Goal: Transaction & Acquisition: Purchase product/service

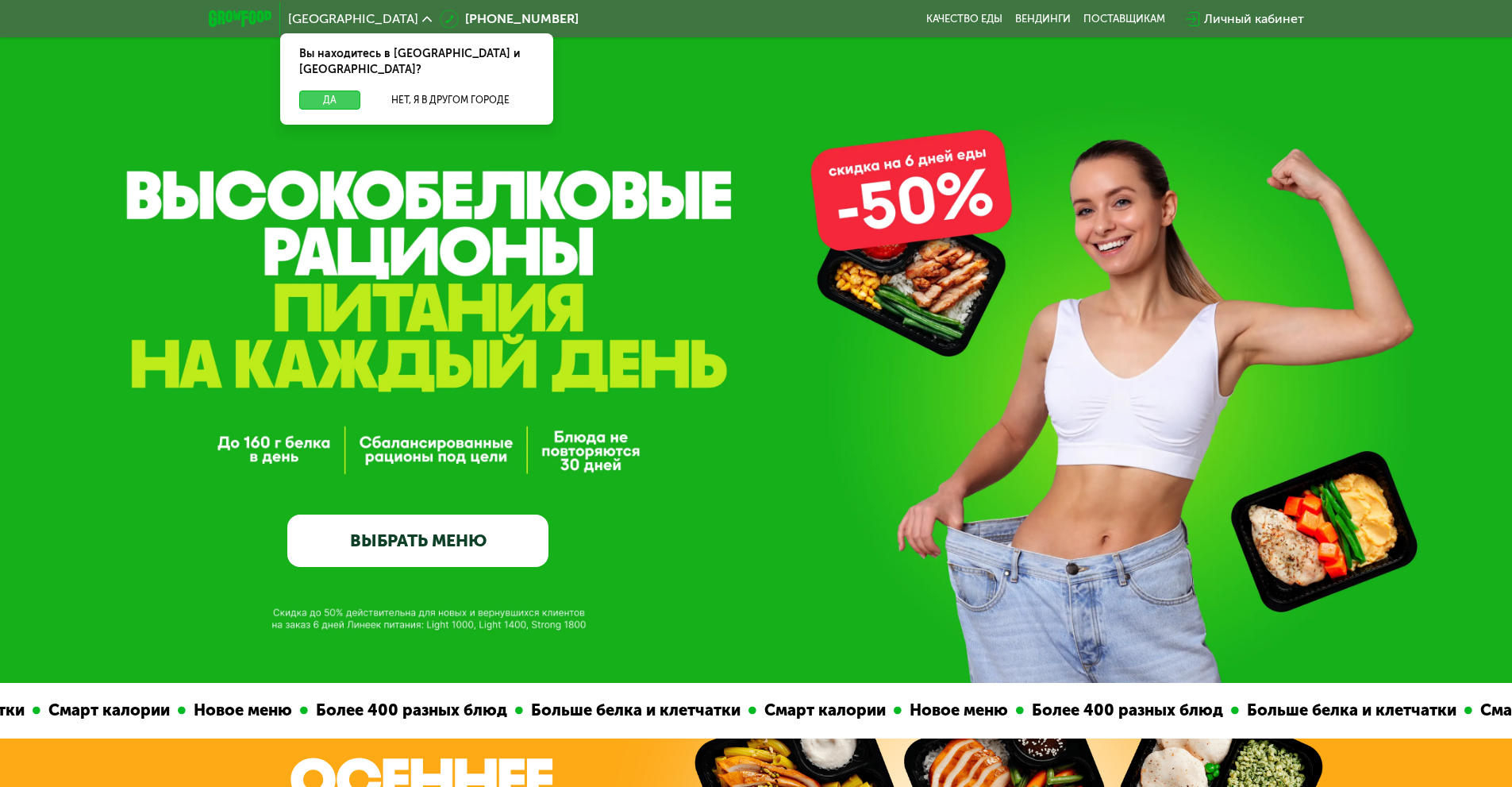
click at [324, 91] on button "Да" at bounding box center [329, 100] width 61 height 19
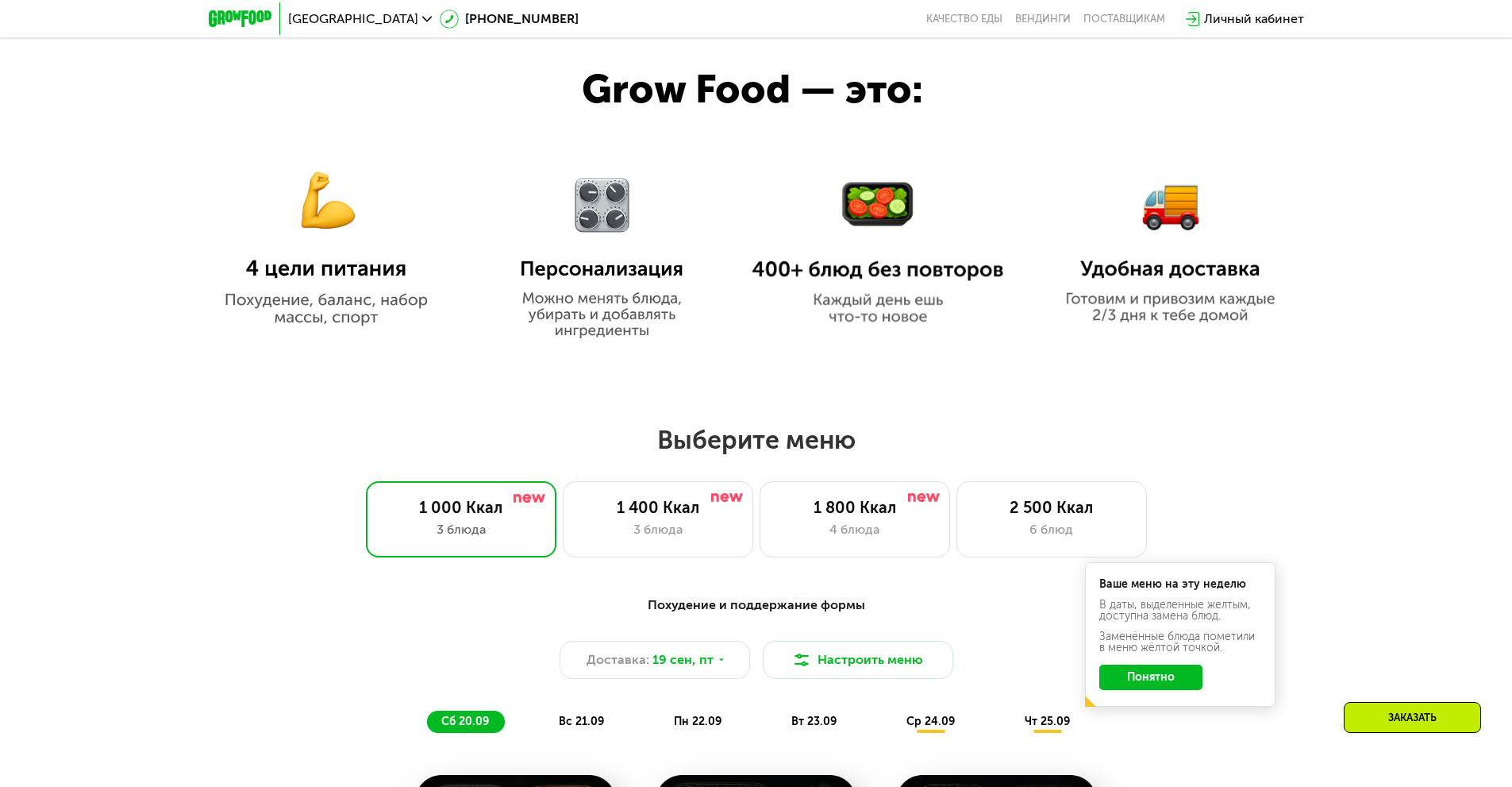
scroll to position [953, 0]
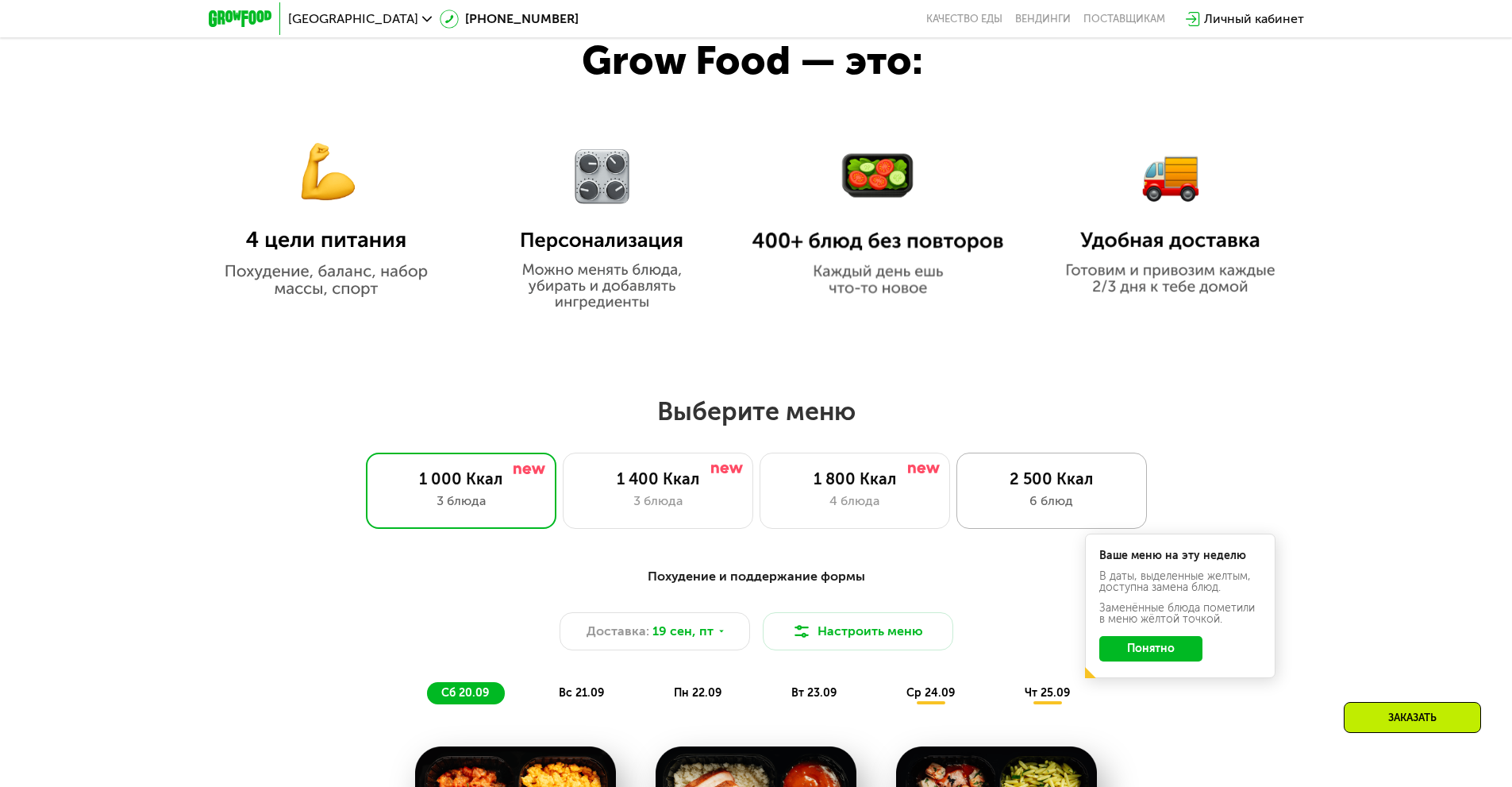
click at [1024, 497] on div "6 блюд" at bounding box center [1052, 501] width 157 height 19
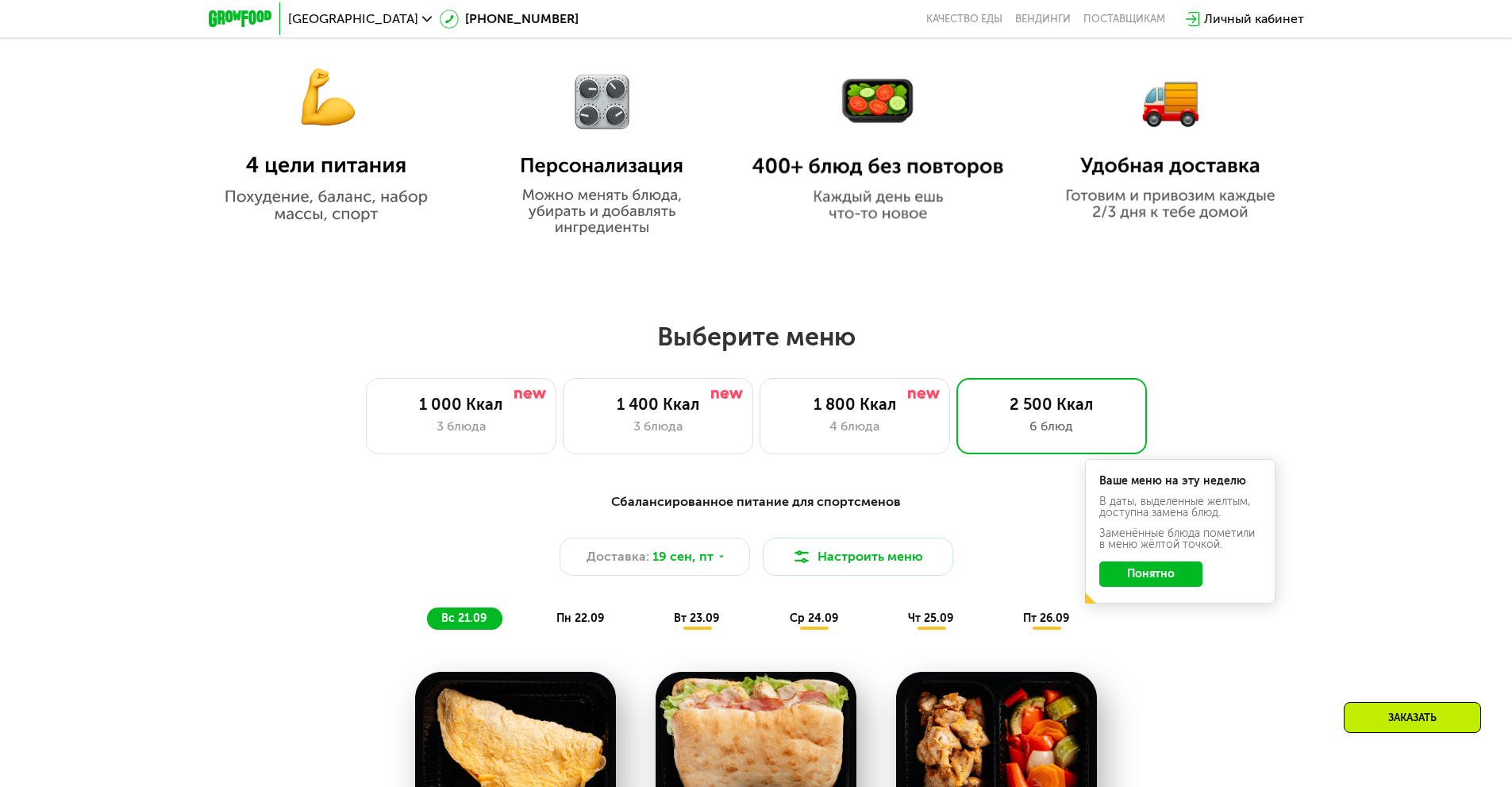
scroll to position [1112, 0]
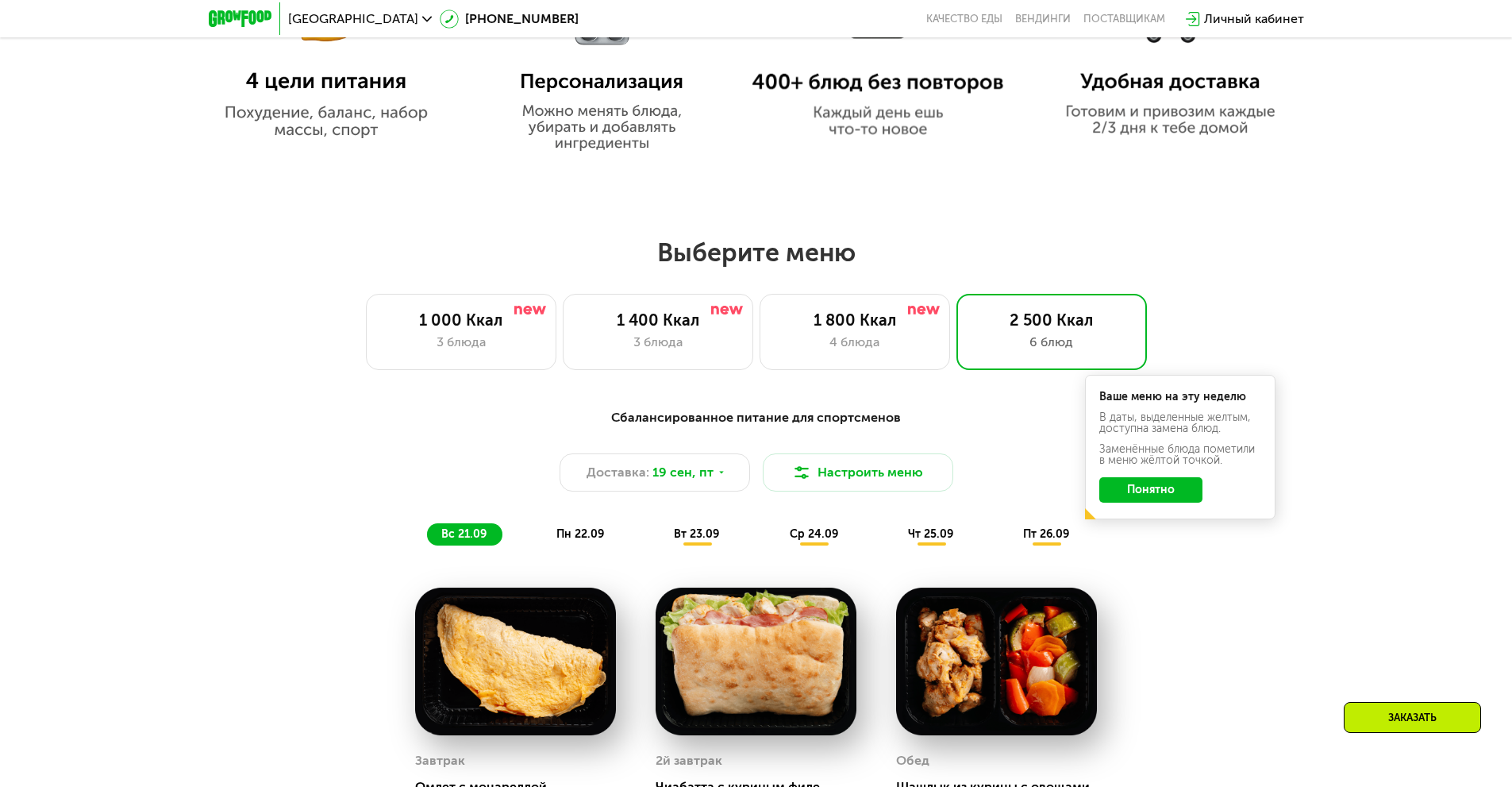
click at [1150, 501] on button "Понятно" at bounding box center [1151, 491] width 103 height 26
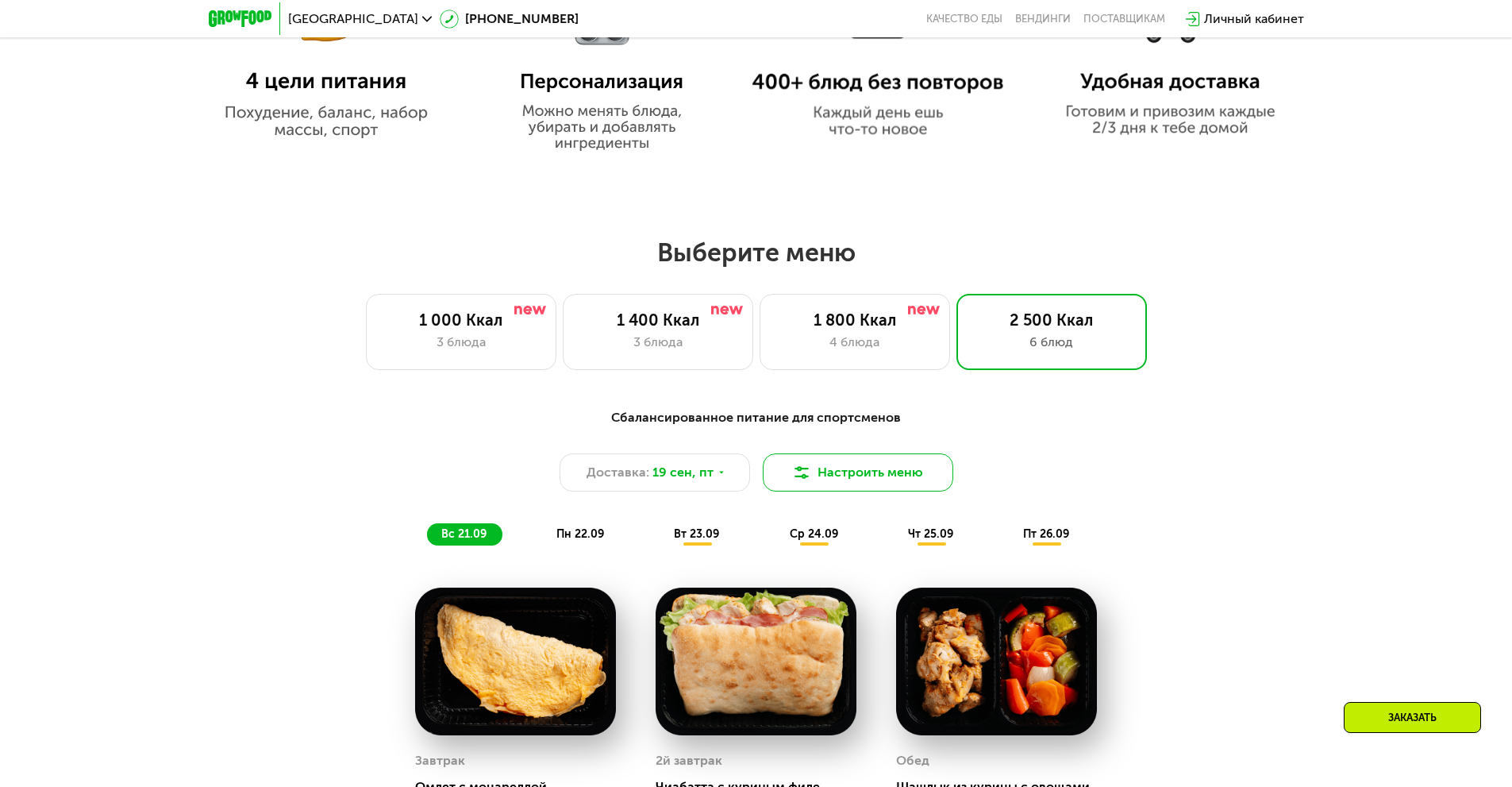
click at [895, 484] on button "Настроить меню" at bounding box center [858, 473] width 190 height 38
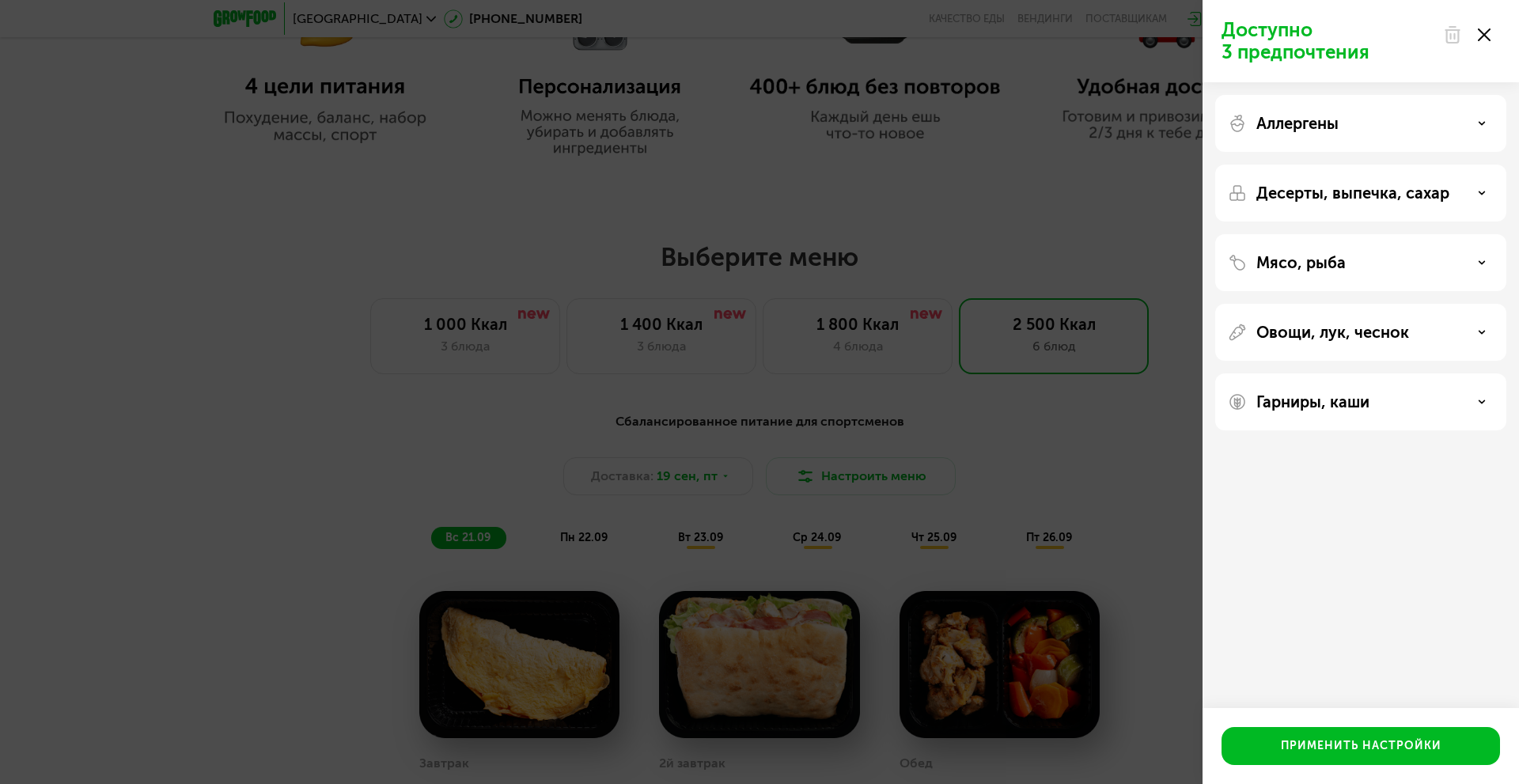
click at [1372, 116] on div "Аллергены" at bounding box center [1361, 123] width 266 height 19
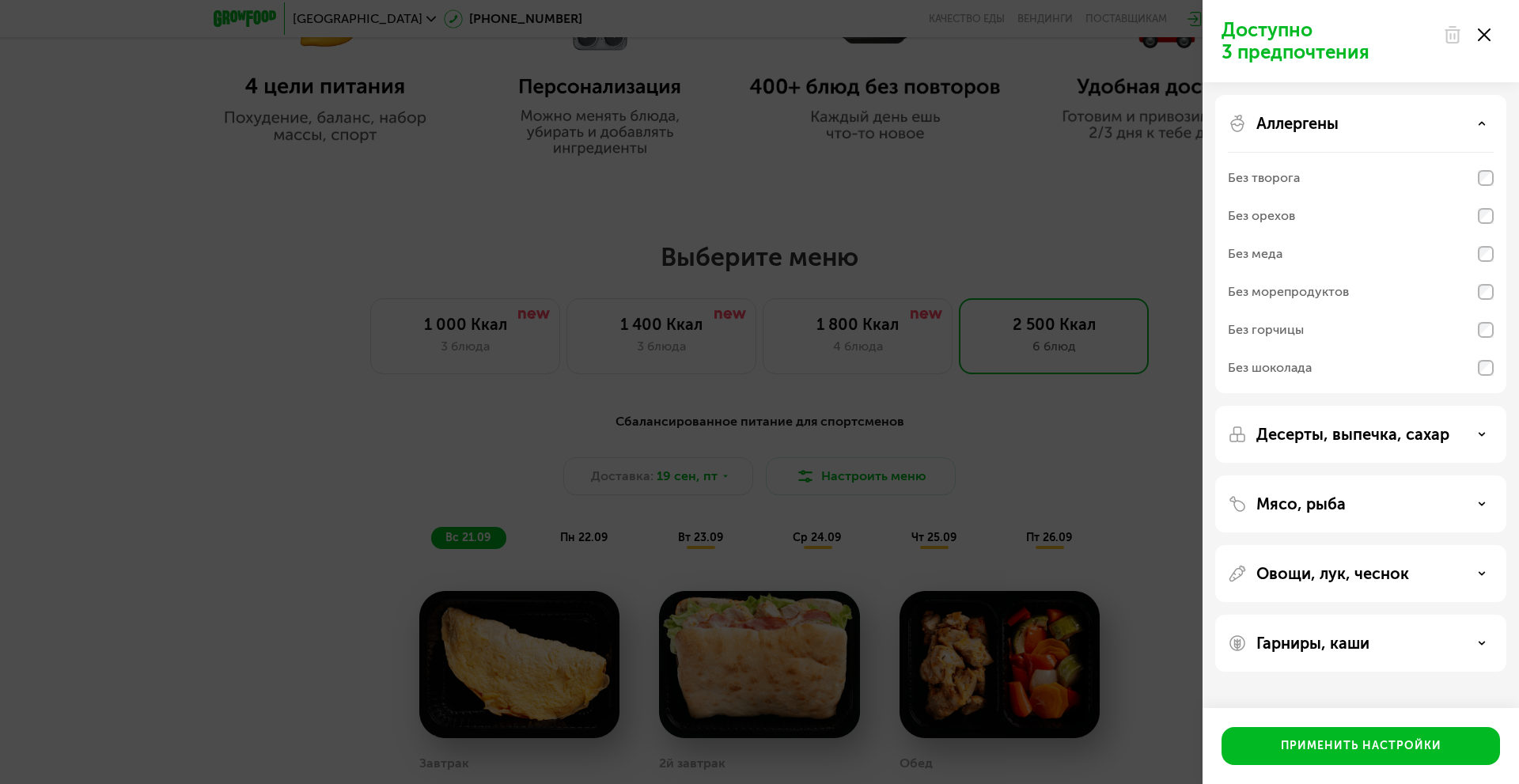
click at [1353, 119] on div "Аллергены" at bounding box center [1361, 123] width 266 height 19
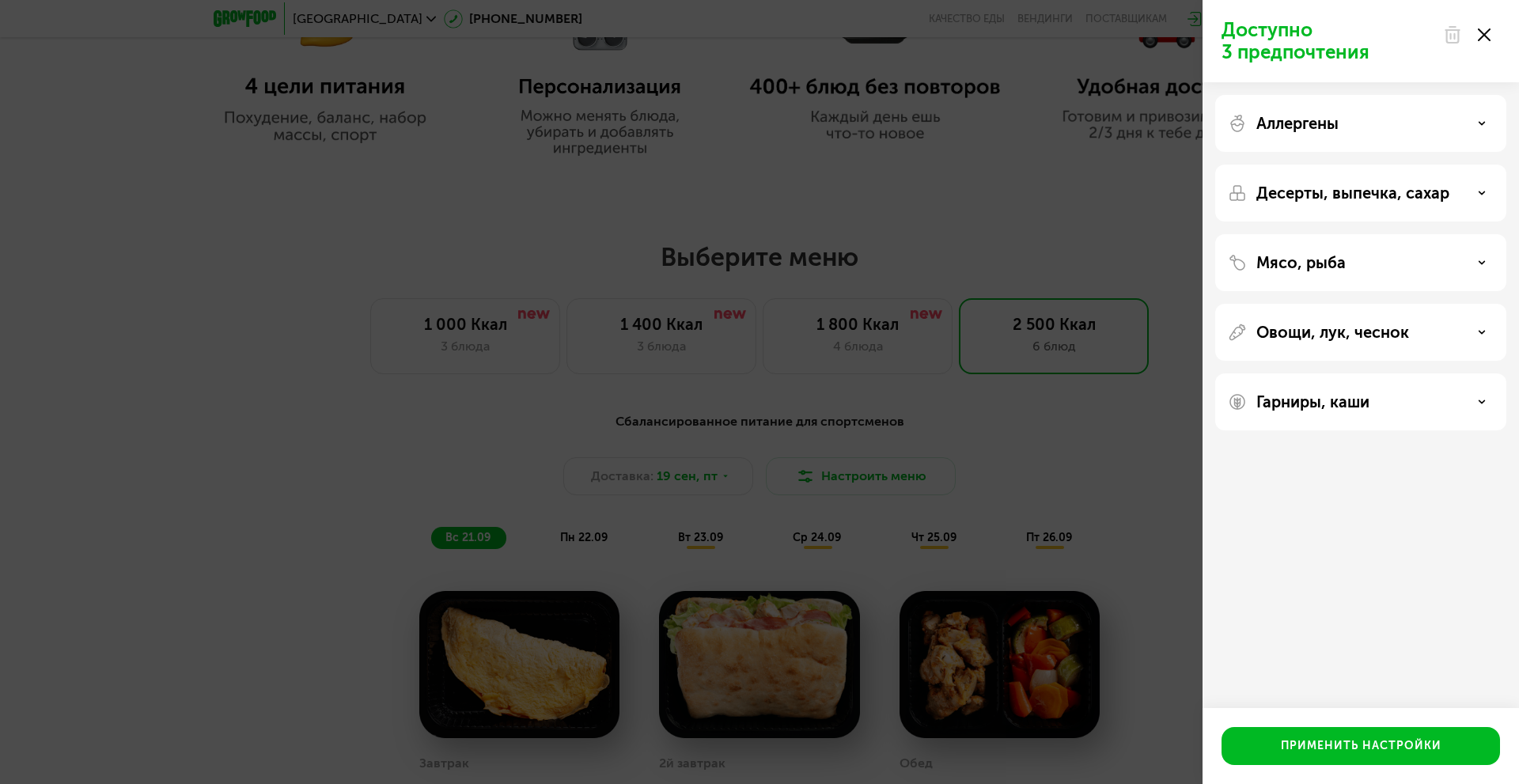
click at [1365, 414] on div "Гарниры, каши" at bounding box center [1360, 402] width 291 height 57
click at [1377, 400] on div "Гарниры, каши" at bounding box center [1361, 401] width 266 height 19
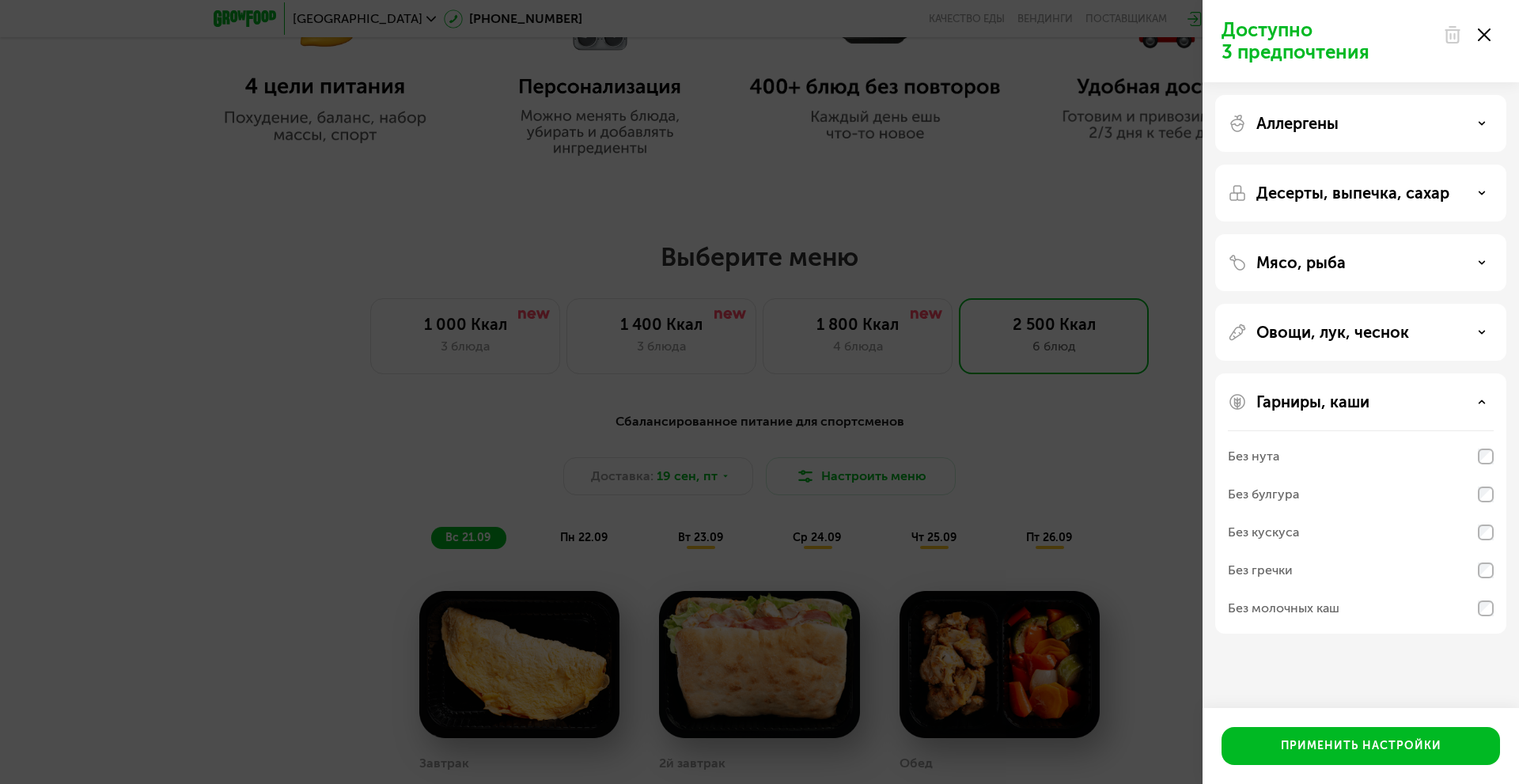
click at [1377, 400] on div "Гарниры, каши" at bounding box center [1361, 401] width 266 height 19
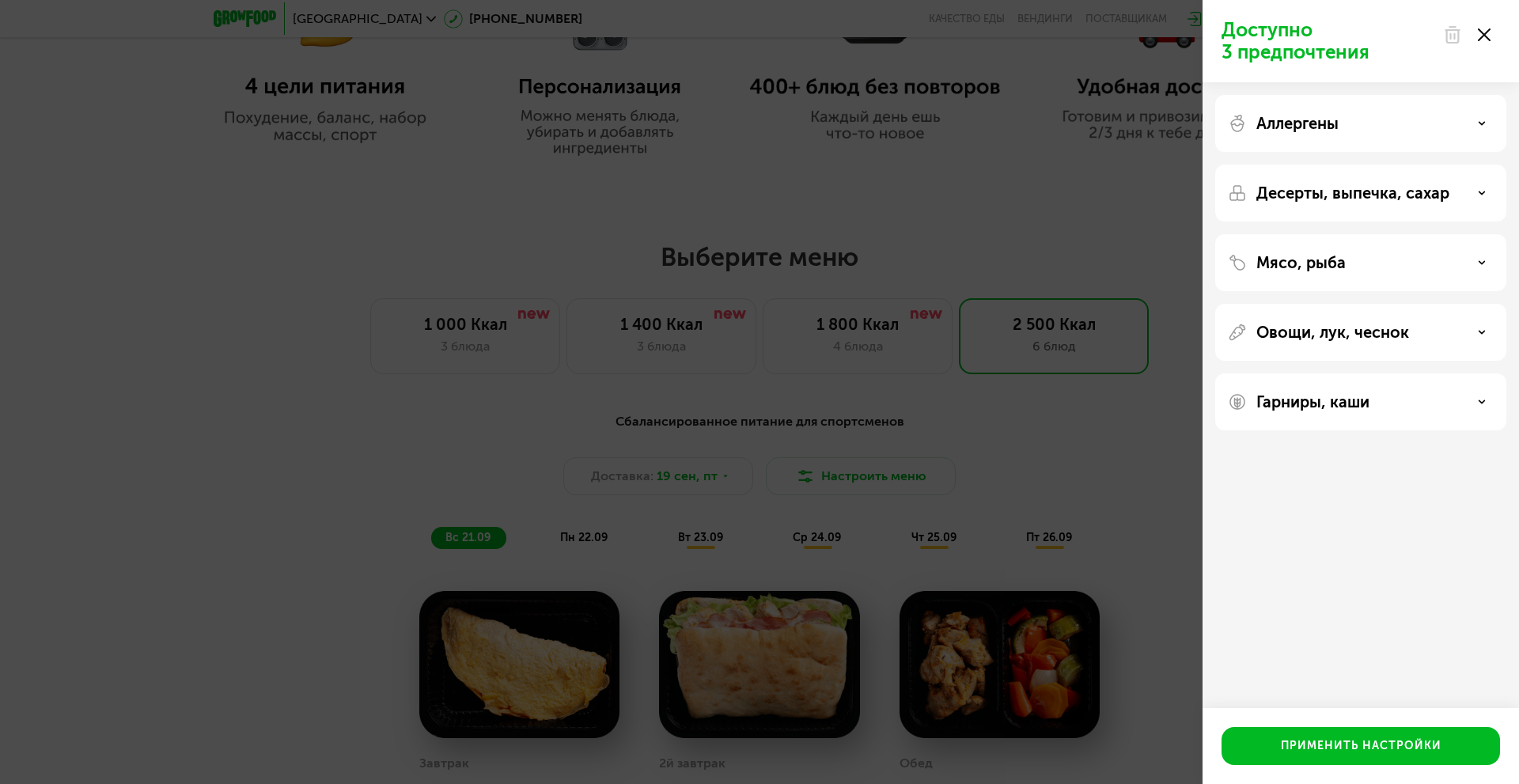
click at [1391, 335] on p "Овощи, лук, чеснок" at bounding box center [1332, 332] width 152 height 19
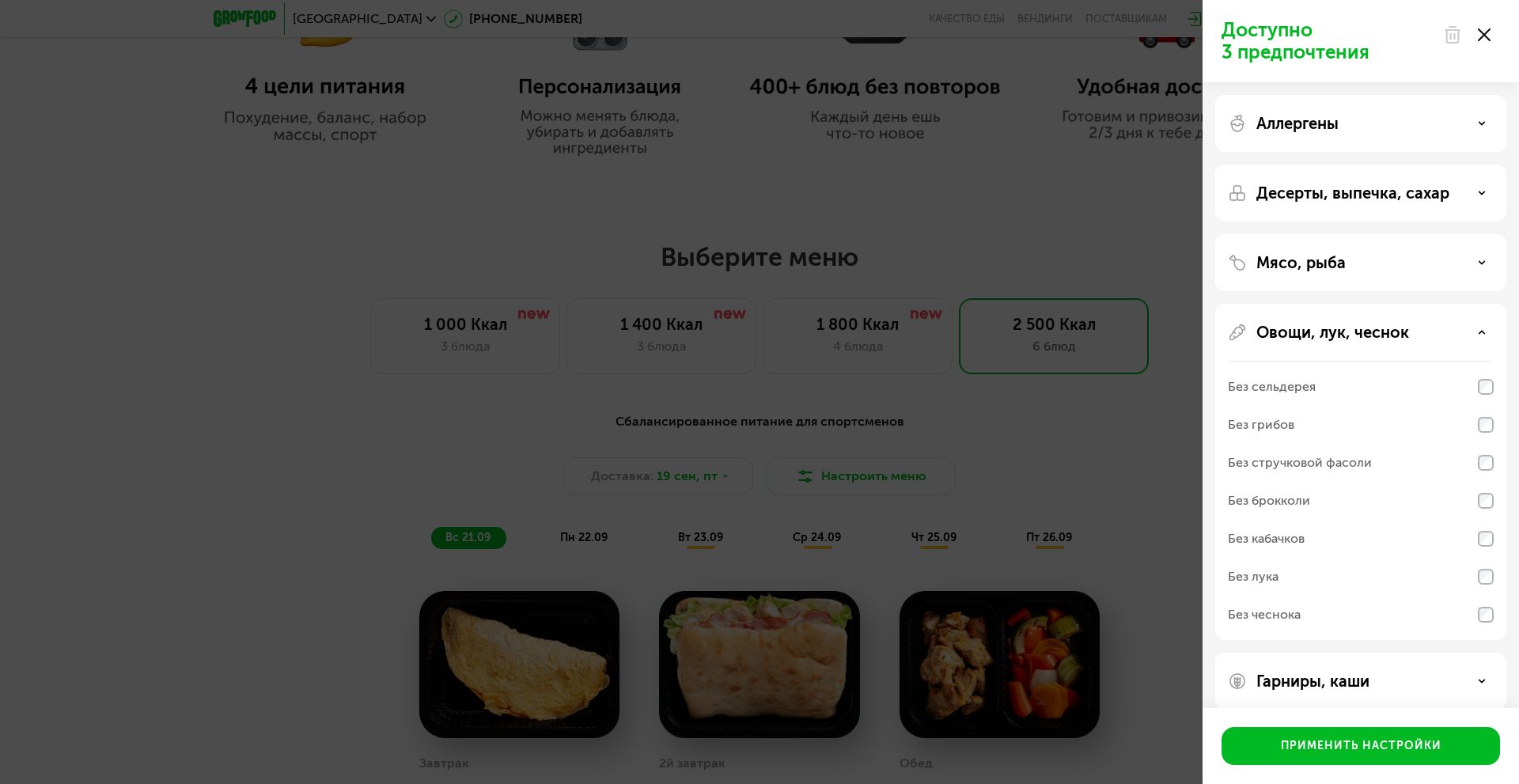
click at [1391, 335] on p "Овощи, лук, чеснок" at bounding box center [1332, 332] width 152 height 19
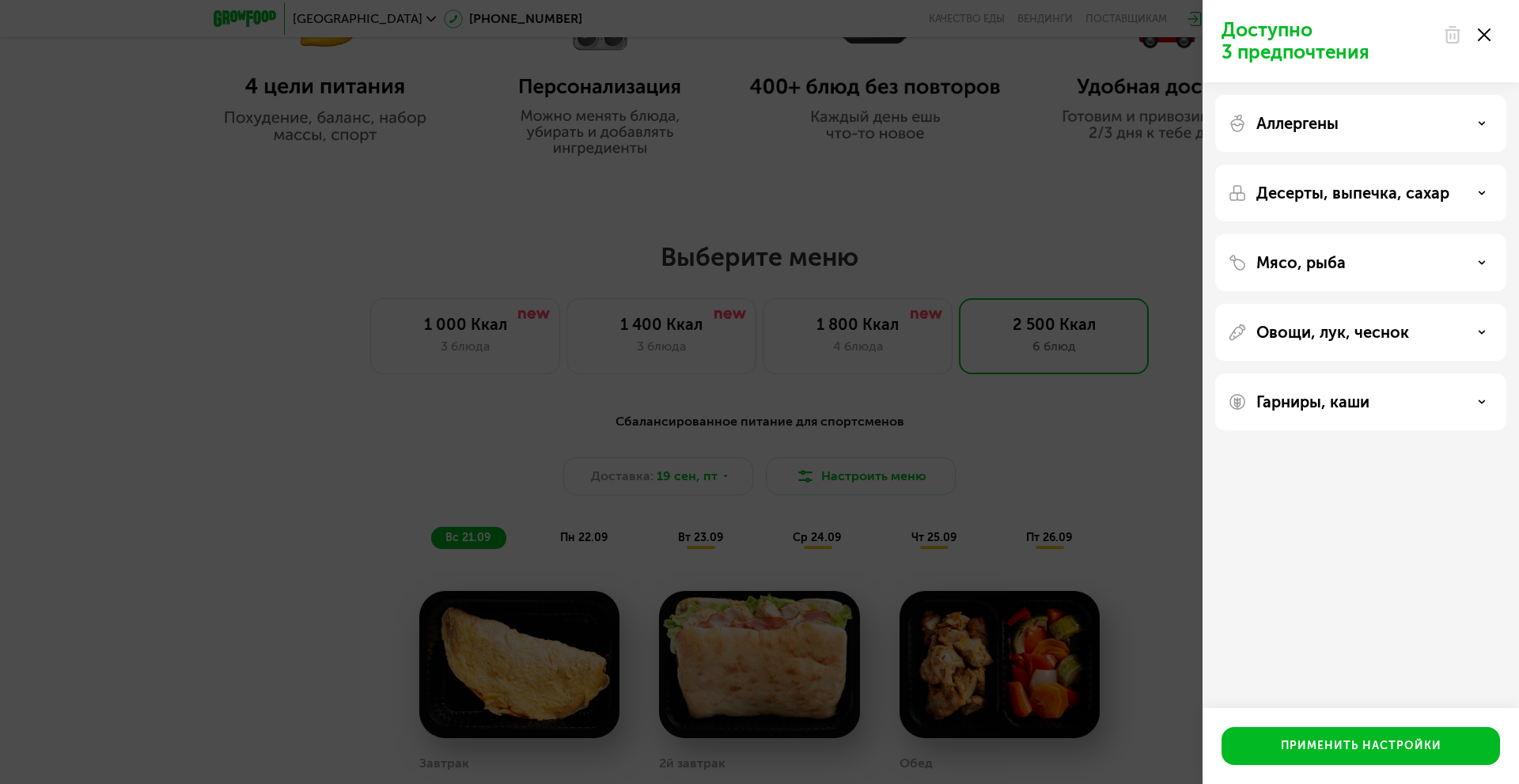
click at [1376, 263] on div "Мясо, рыба" at bounding box center [1361, 263] width 266 height 19
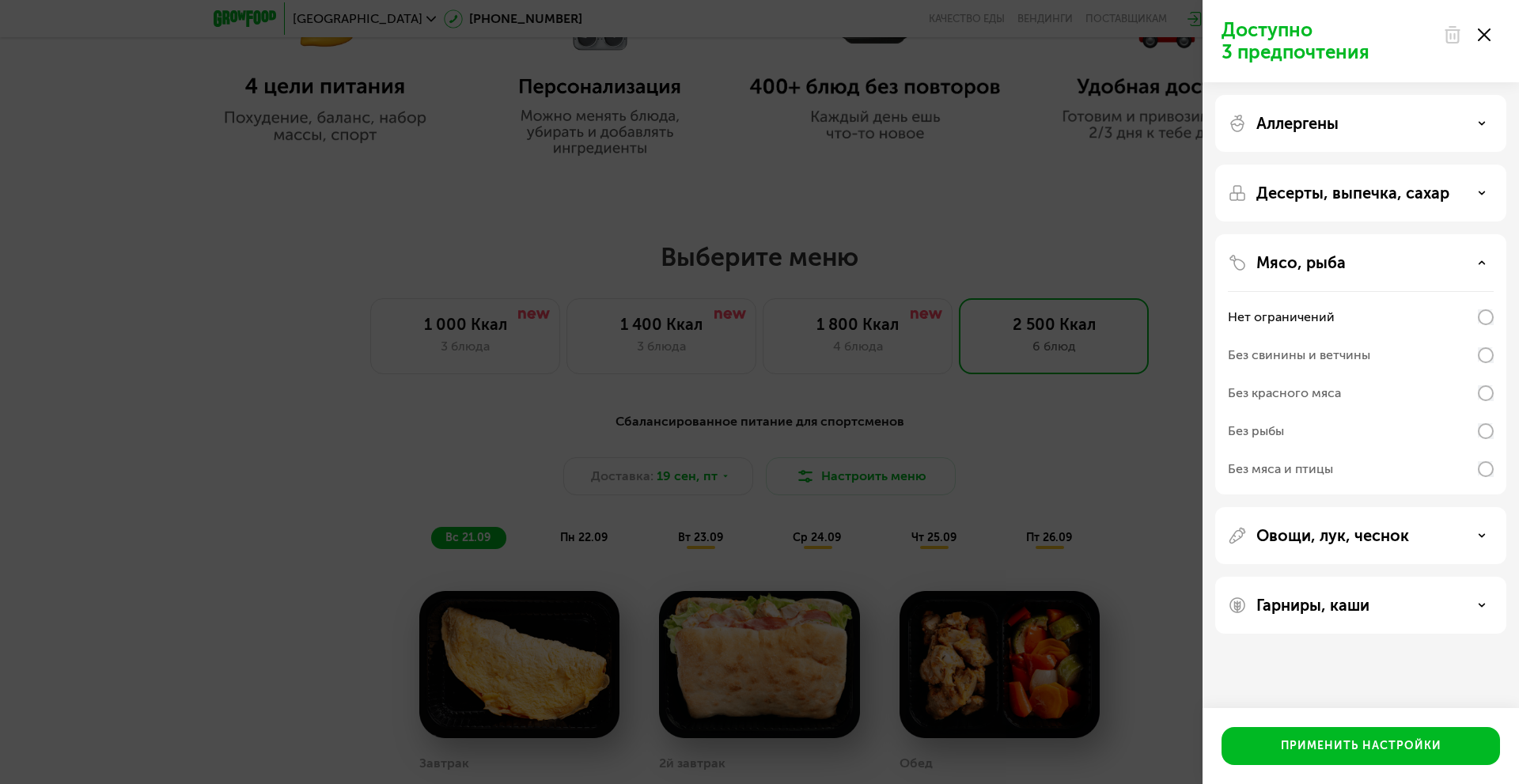
click at [1376, 263] on div "Мясо, рыба" at bounding box center [1361, 263] width 266 height 19
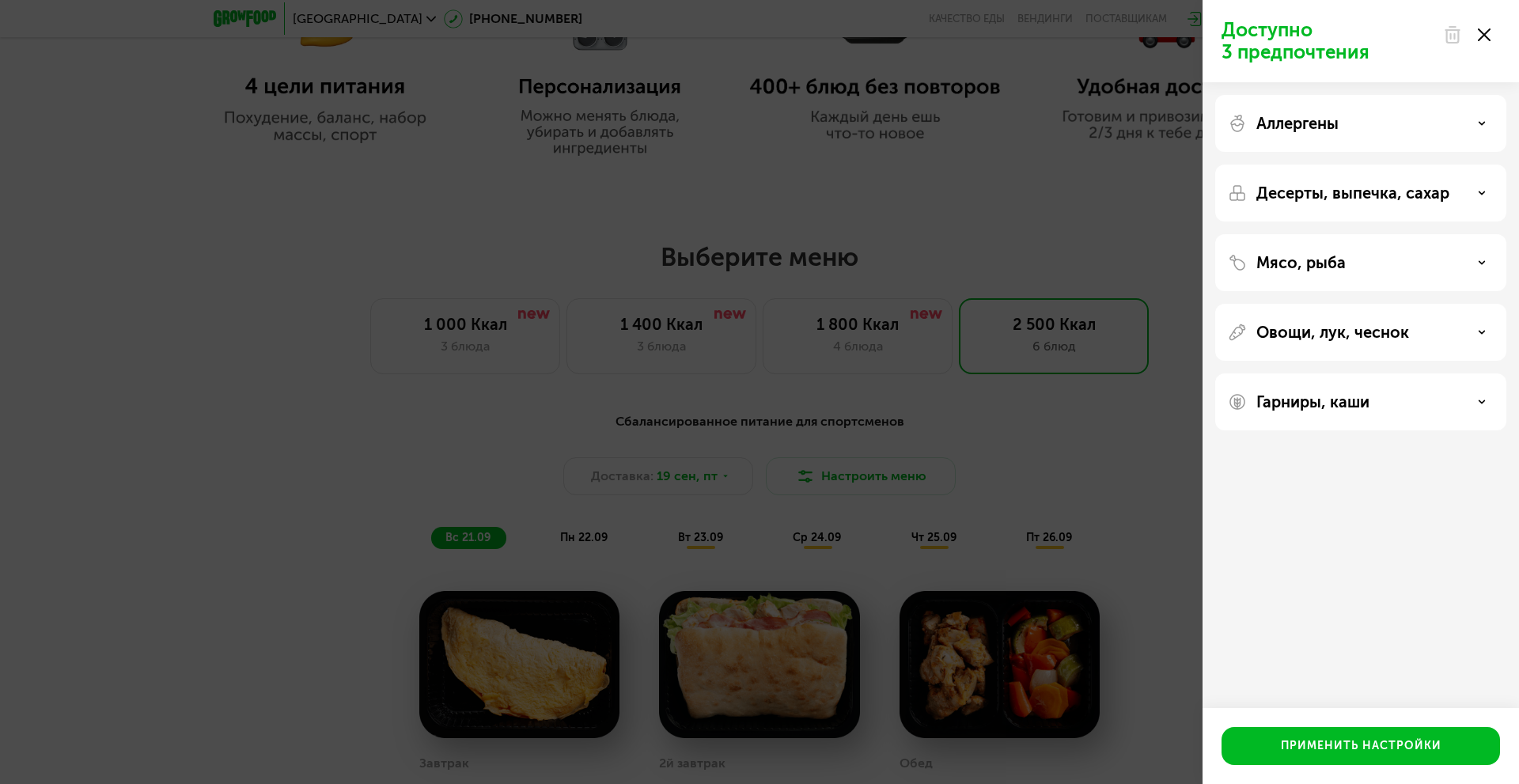
click at [1344, 169] on div "Десерты, выпечка, сахар" at bounding box center [1360, 193] width 291 height 57
click at [1344, 185] on p "Десерты, выпечка, сахар" at bounding box center [1353, 192] width 193 height 19
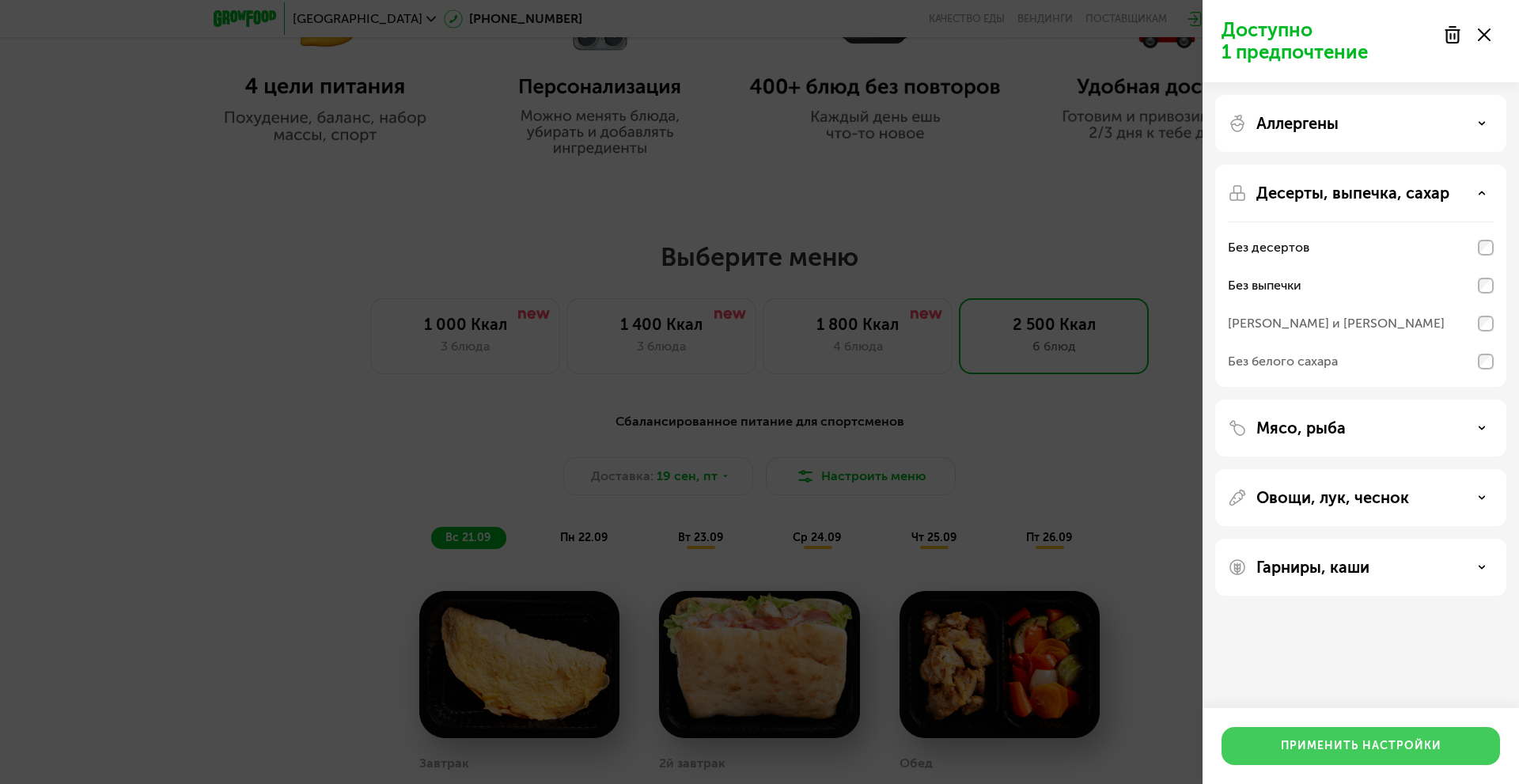
click at [1339, 736] on button "Применить настройки" at bounding box center [1360, 747] width 278 height 38
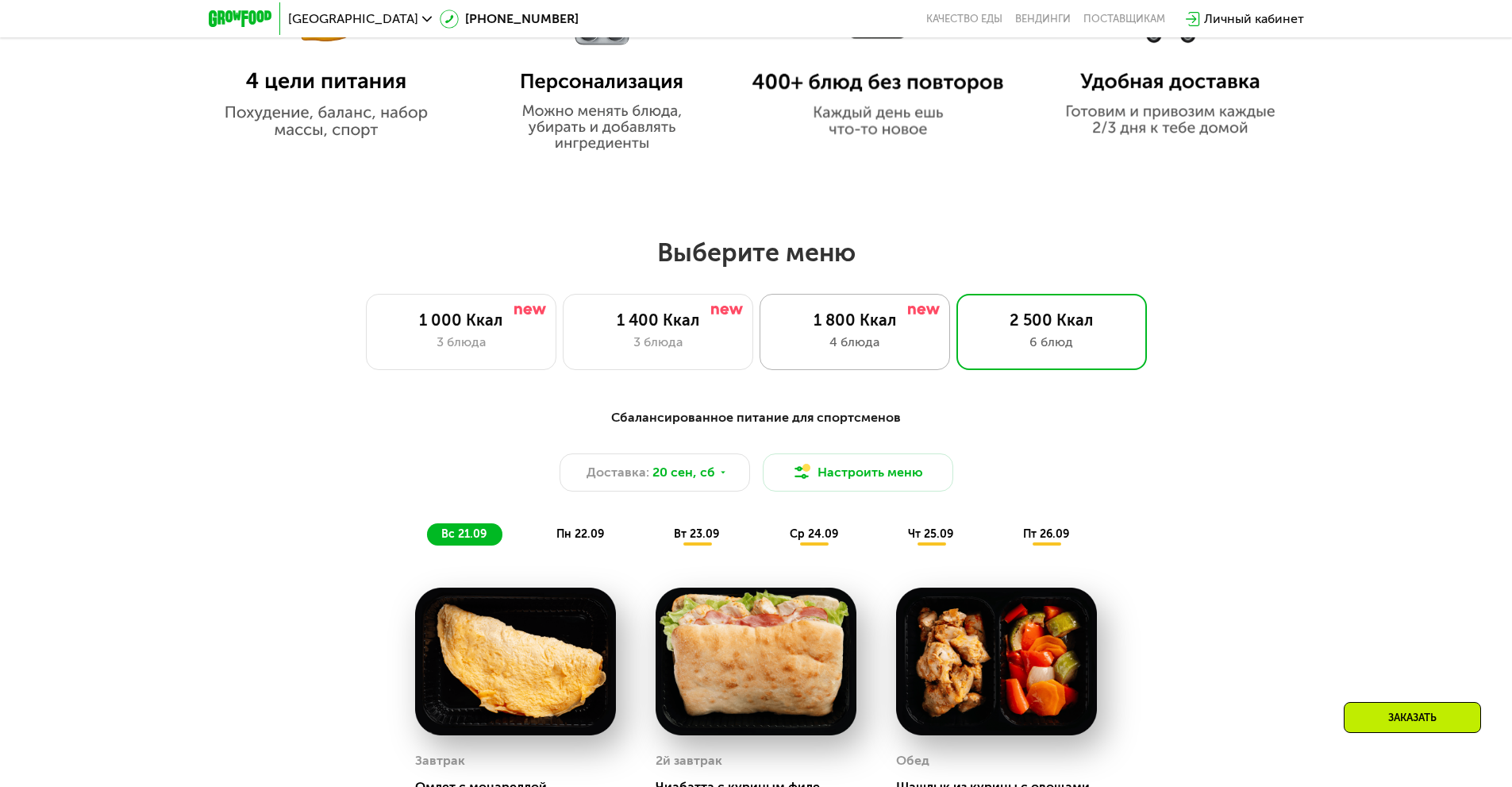
click at [889, 366] on div "1 800 Ккал 4 блюда" at bounding box center [854, 331] width 190 height 76
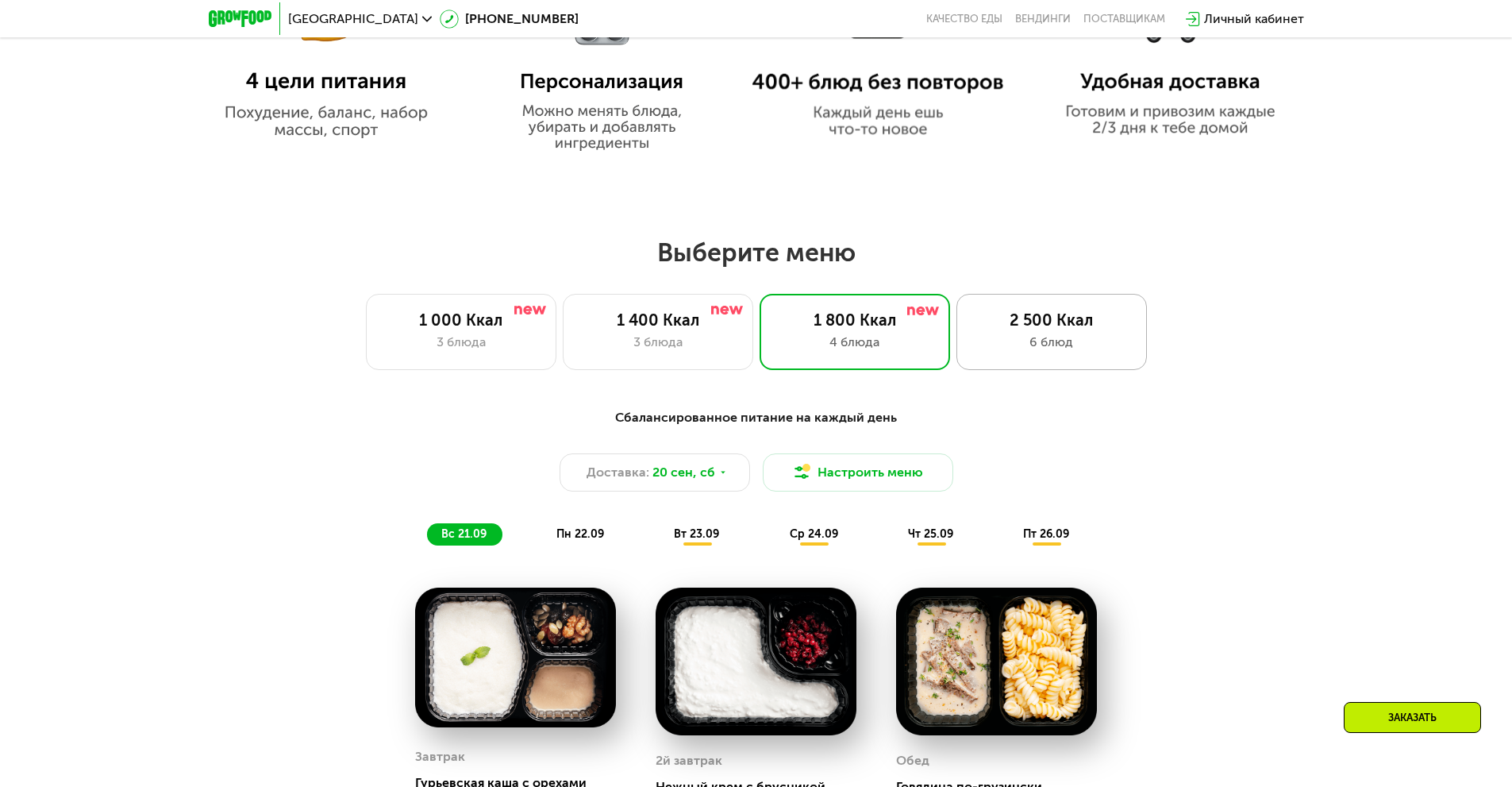
click at [1035, 309] on div "2 500 Ккал 6 блюд" at bounding box center [1052, 331] width 190 height 76
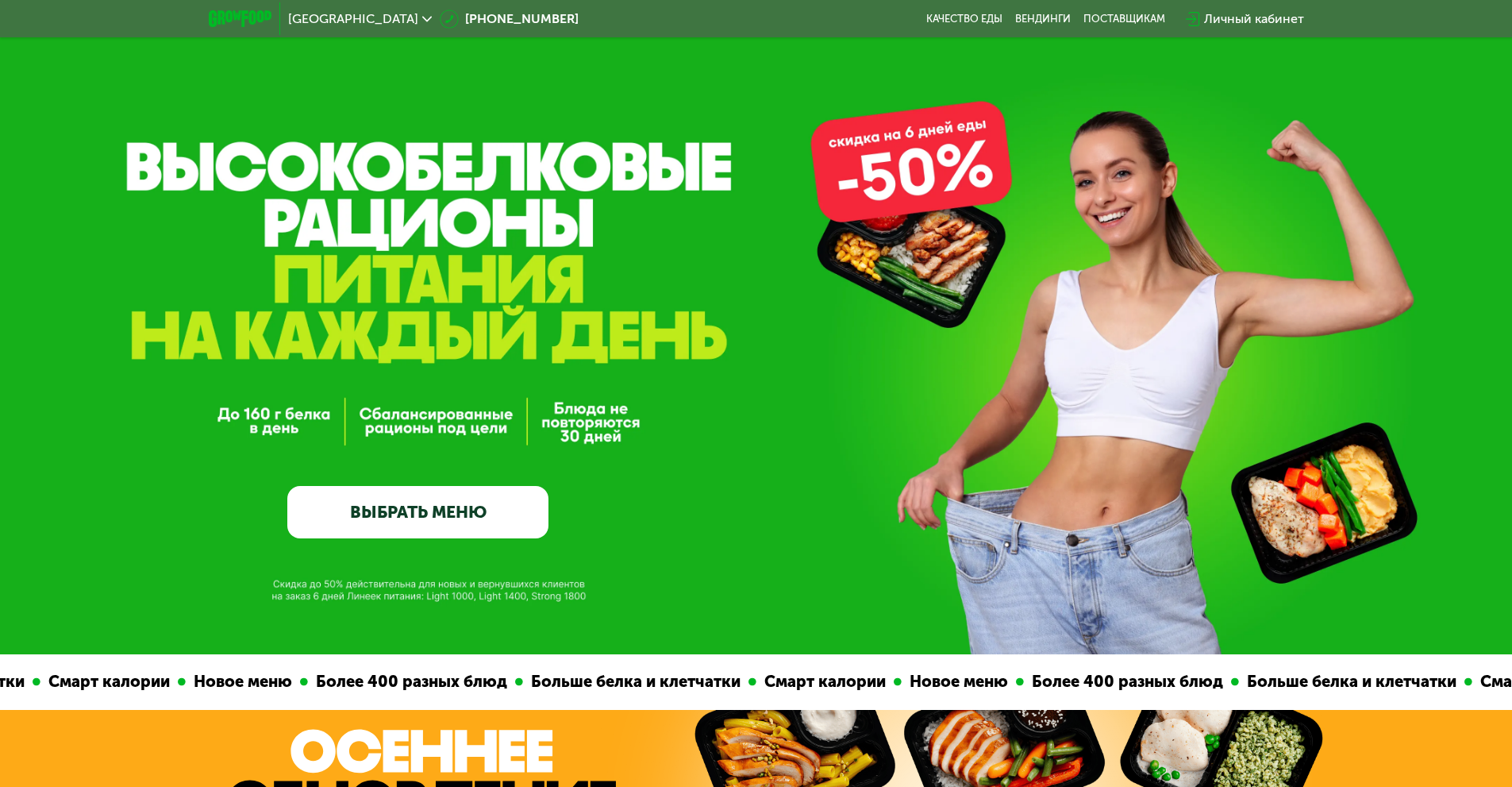
scroll to position [0, 0]
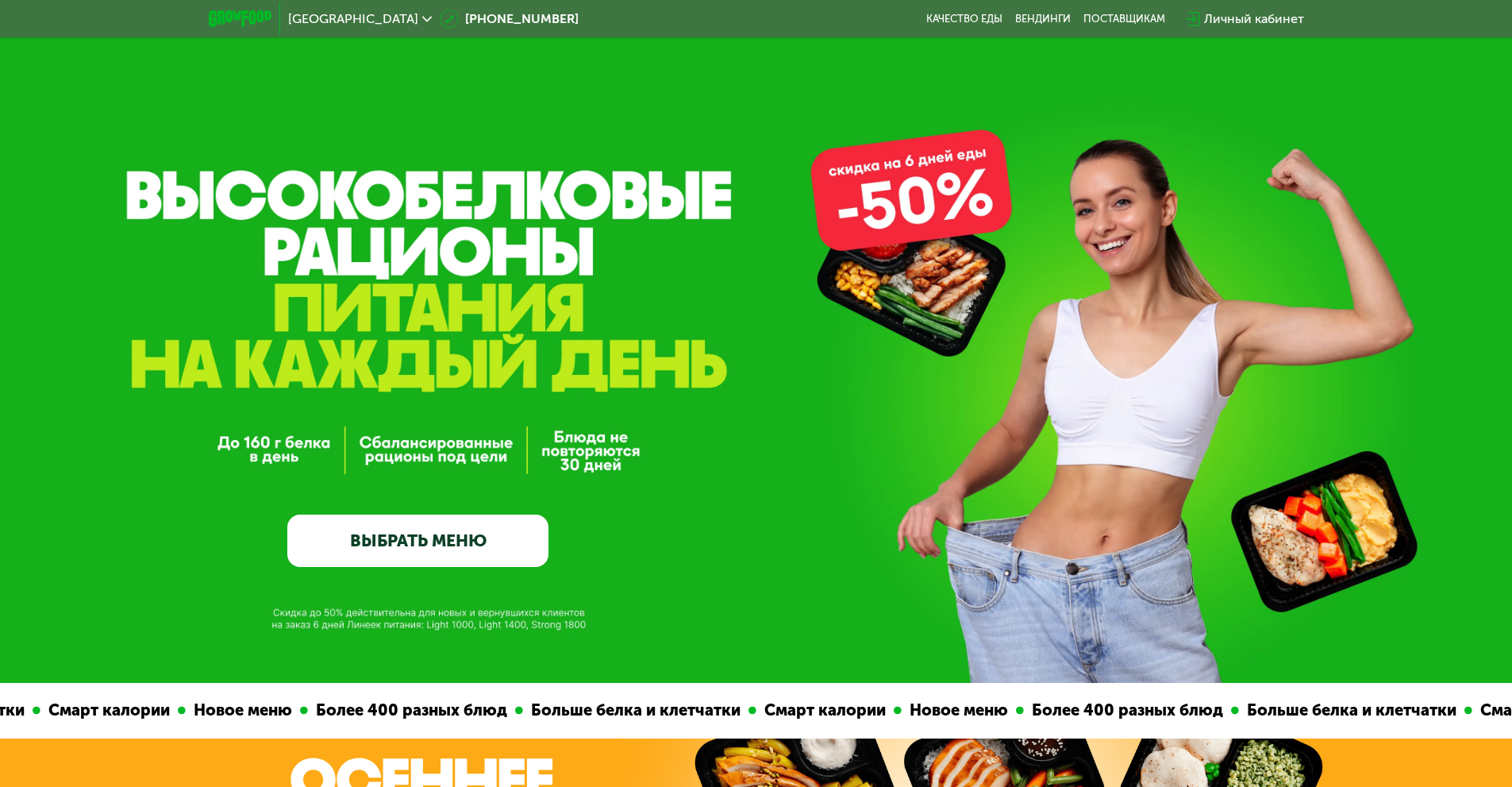
click at [325, 15] on span "[GEOGRAPHIC_DATA]" at bounding box center [353, 19] width 130 height 13
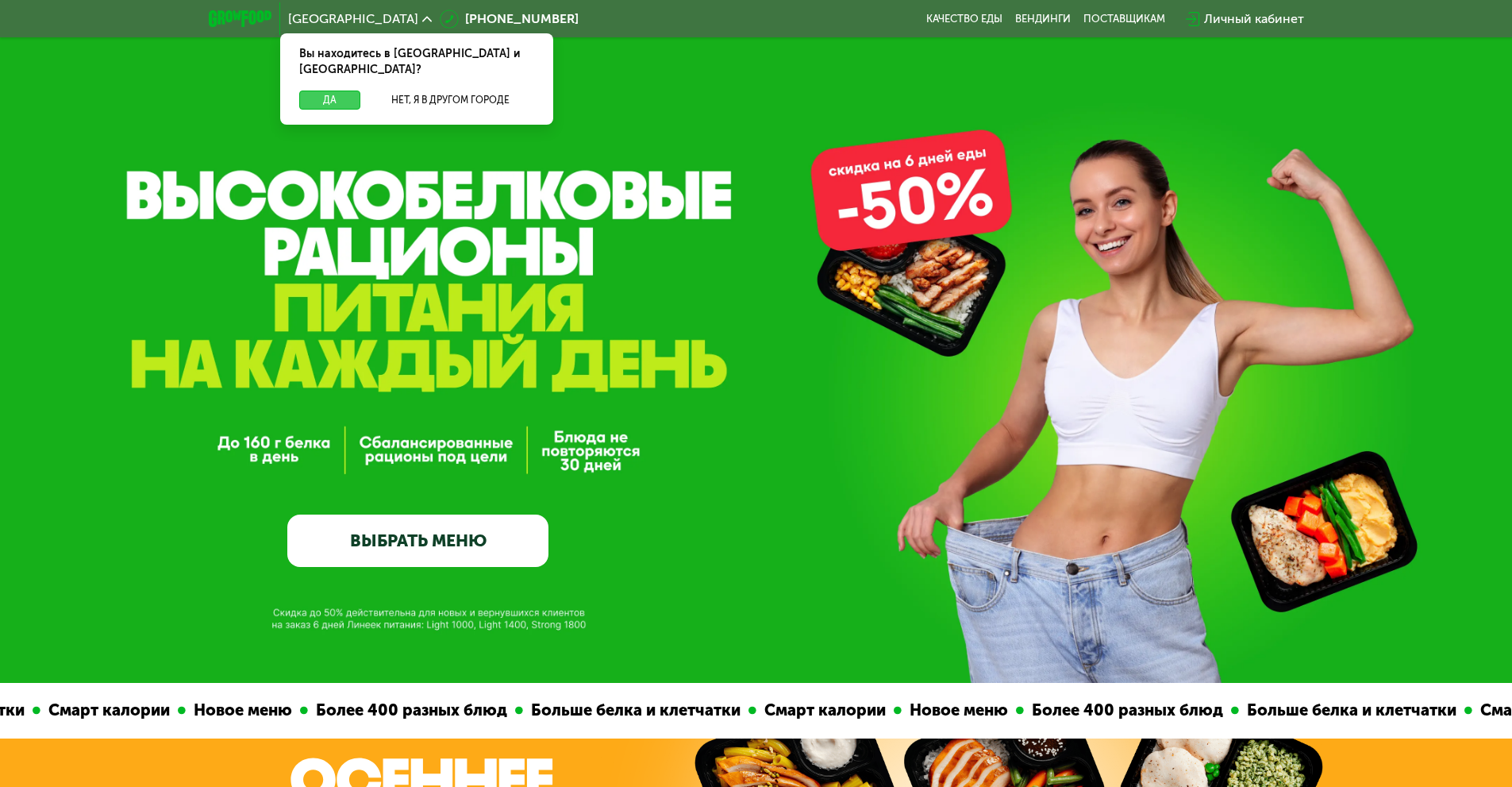
click at [336, 91] on button "Да" at bounding box center [329, 100] width 61 height 19
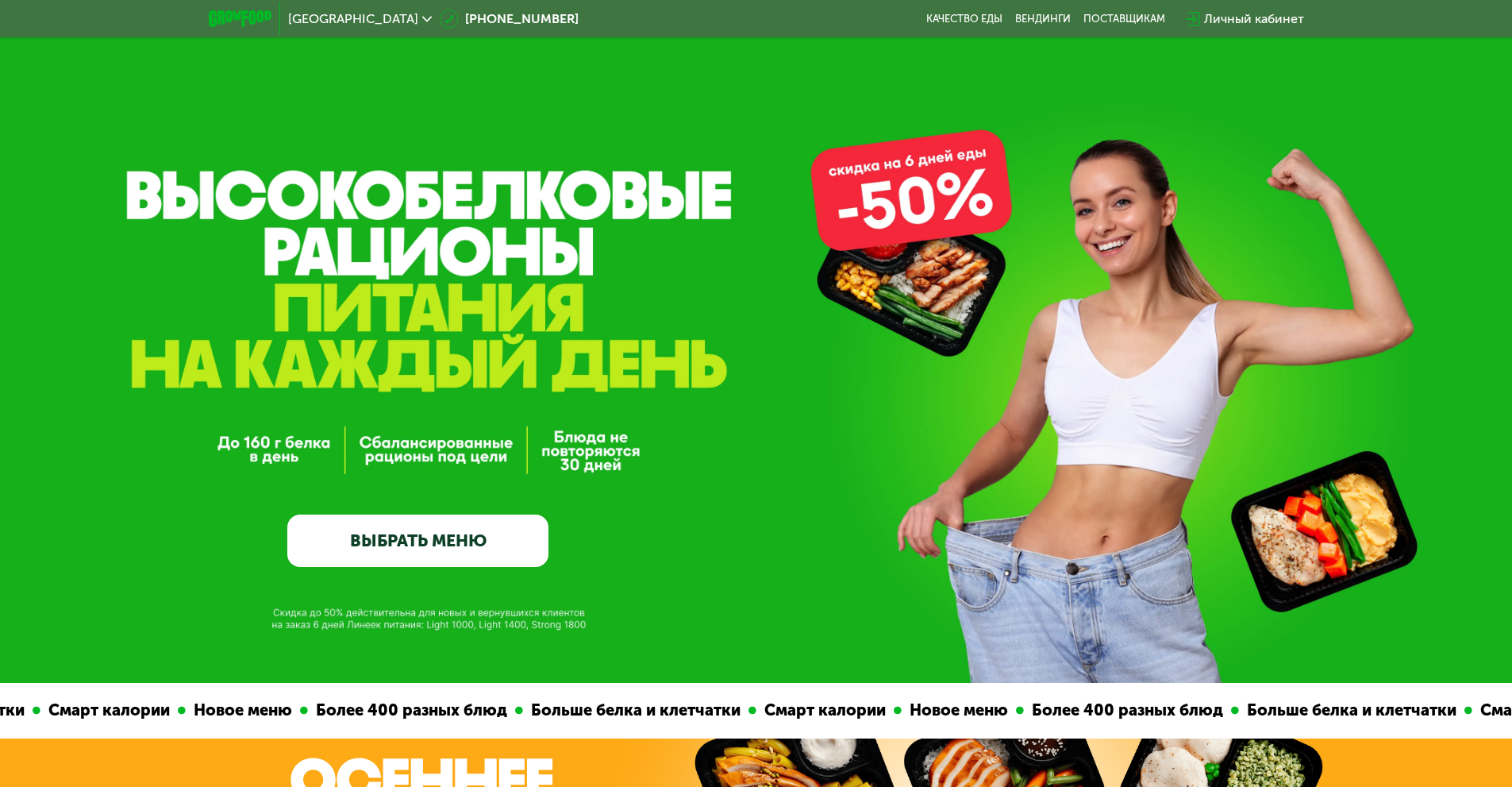
click at [333, 21] on span "[GEOGRAPHIC_DATA]" at bounding box center [353, 19] width 130 height 13
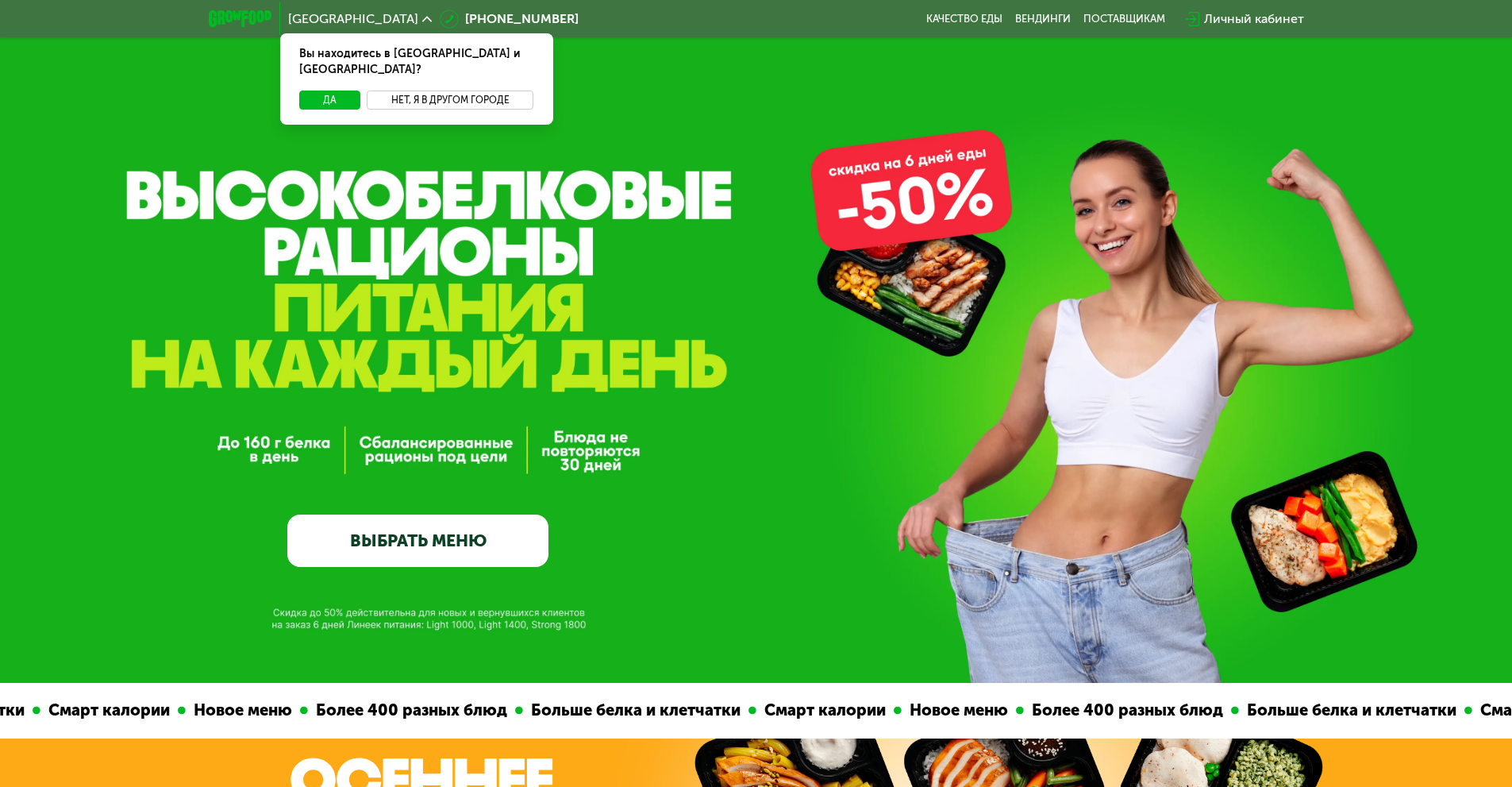
click at [477, 91] on button "Нет, я в другом городе" at bounding box center [450, 100] width 167 height 19
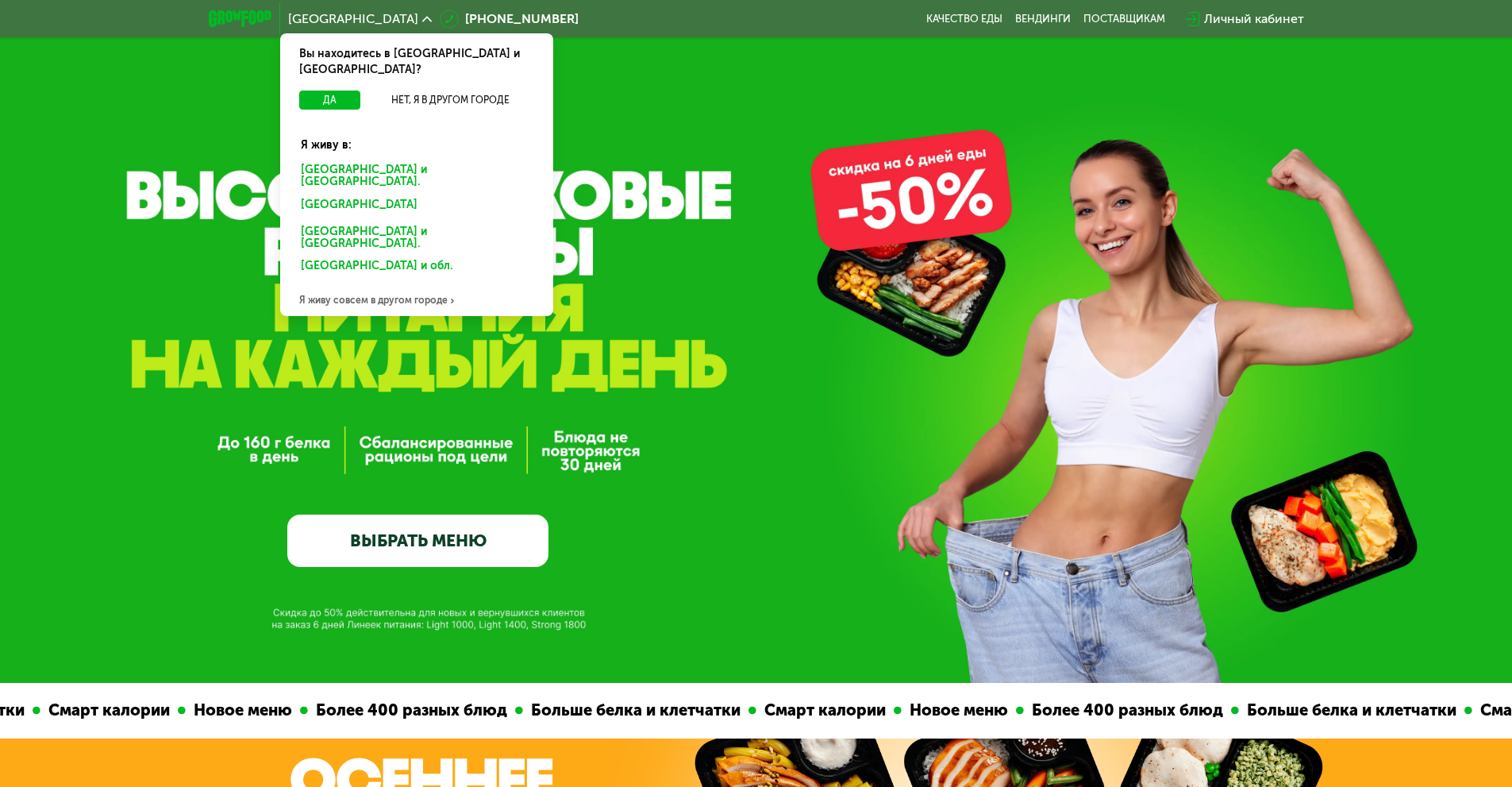
click at [408, 285] on div "Я живу совсем в другом городе" at bounding box center [416, 300] width 273 height 32
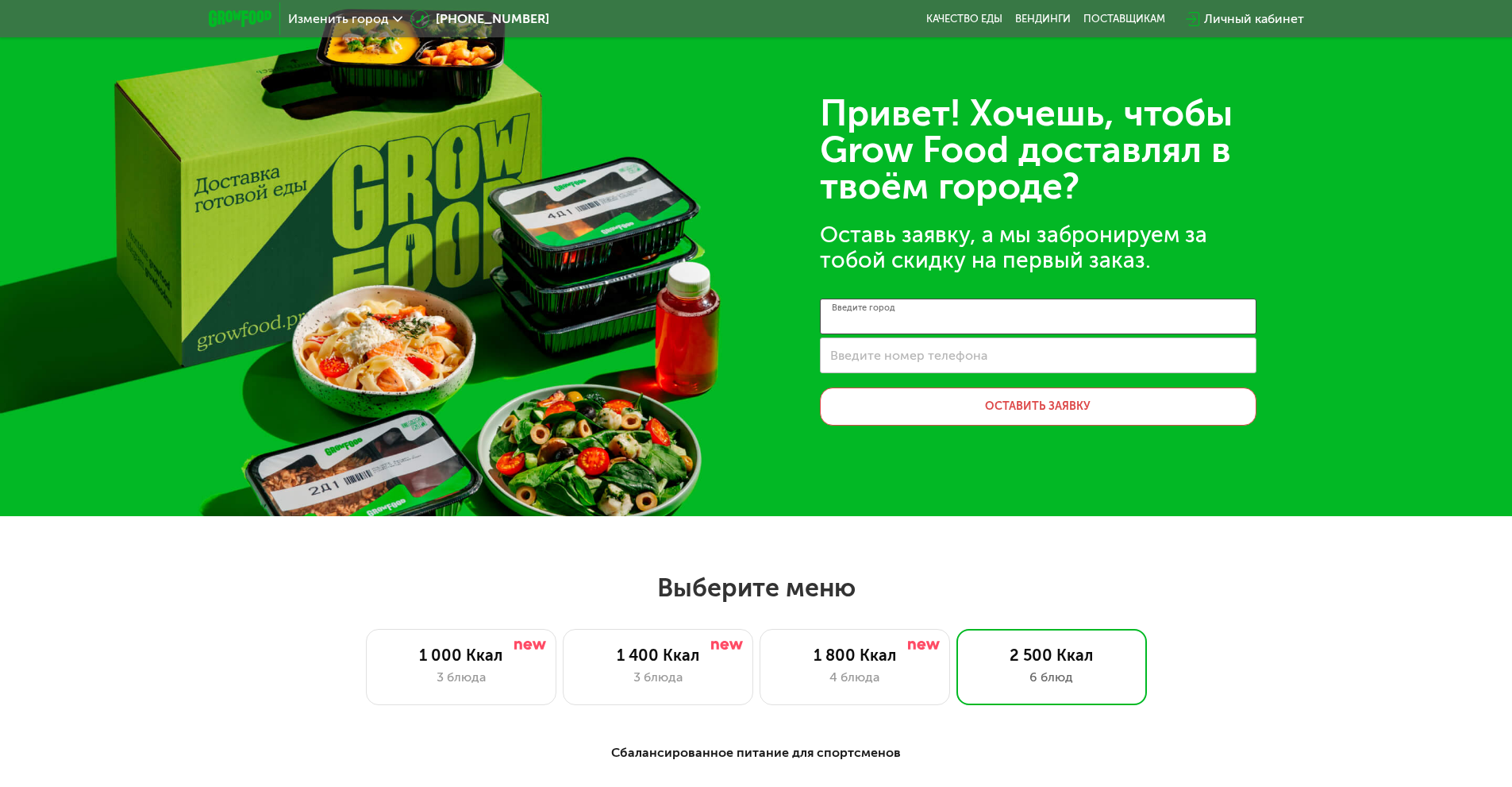
click at [949, 313] on input "Введите город" at bounding box center [1037, 316] width 436 height 36
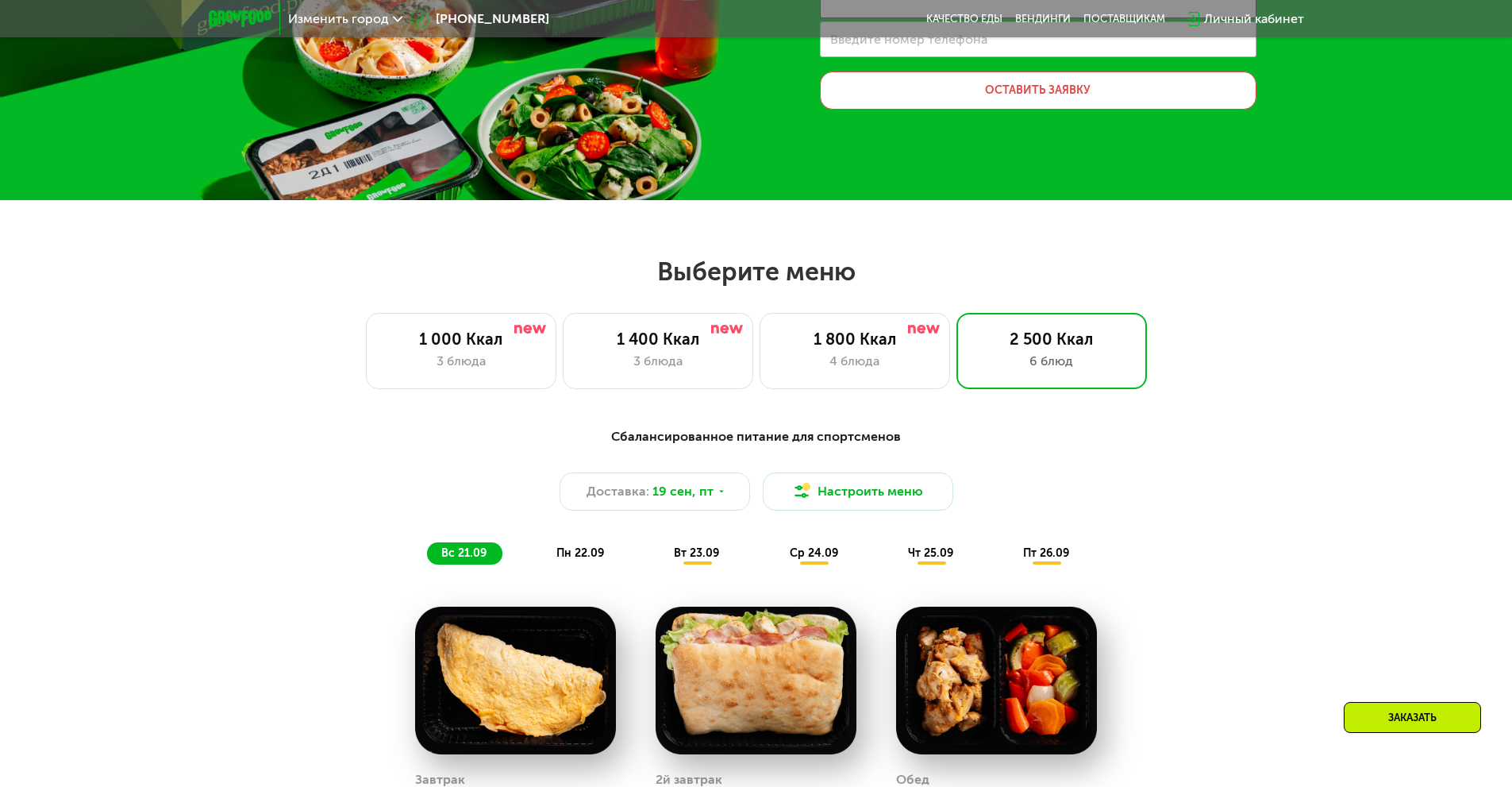
scroll to position [318, 0]
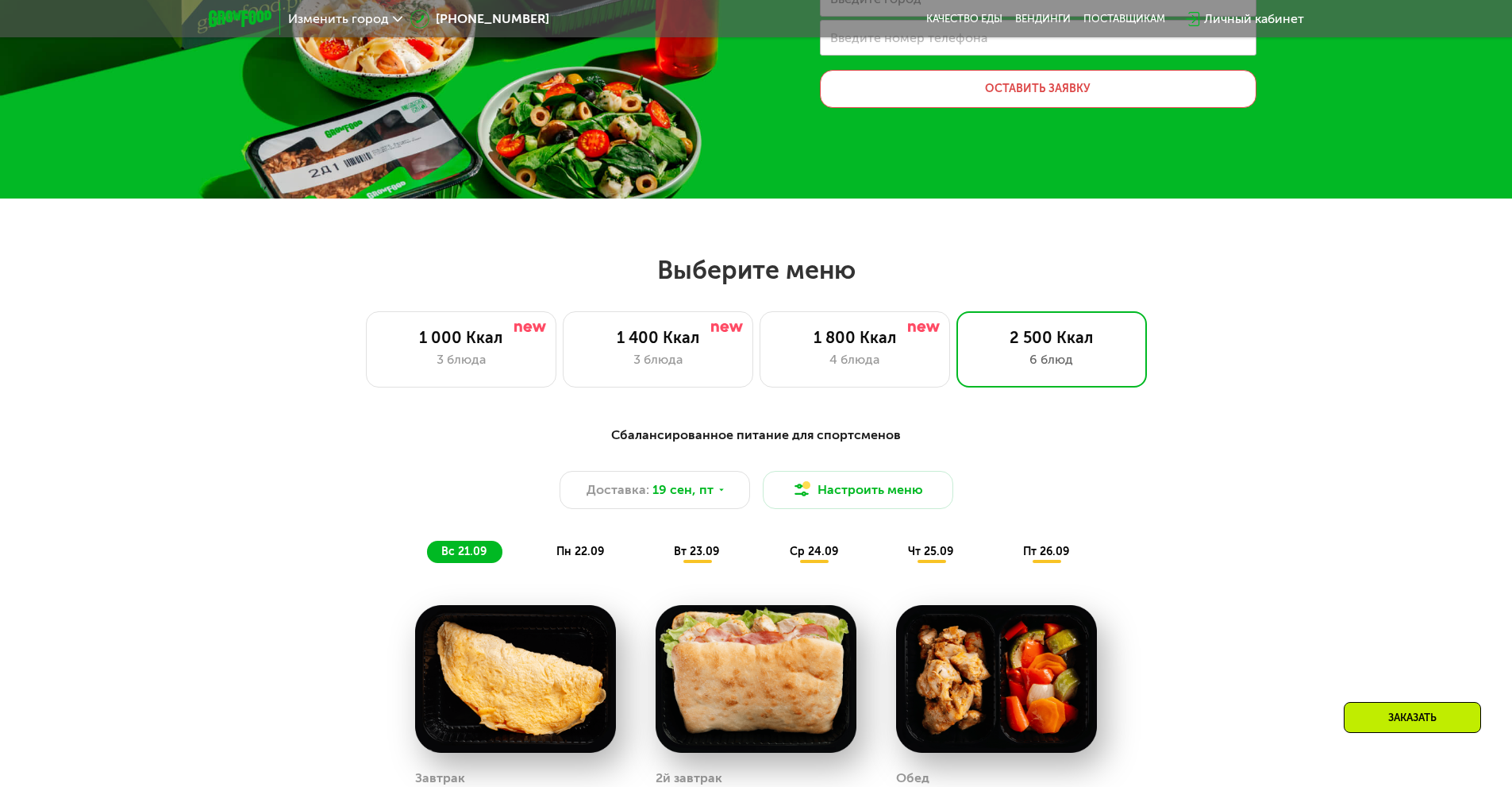
click at [574, 549] on span "пн 22.09" at bounding box center [580, 551] width 48 height 14
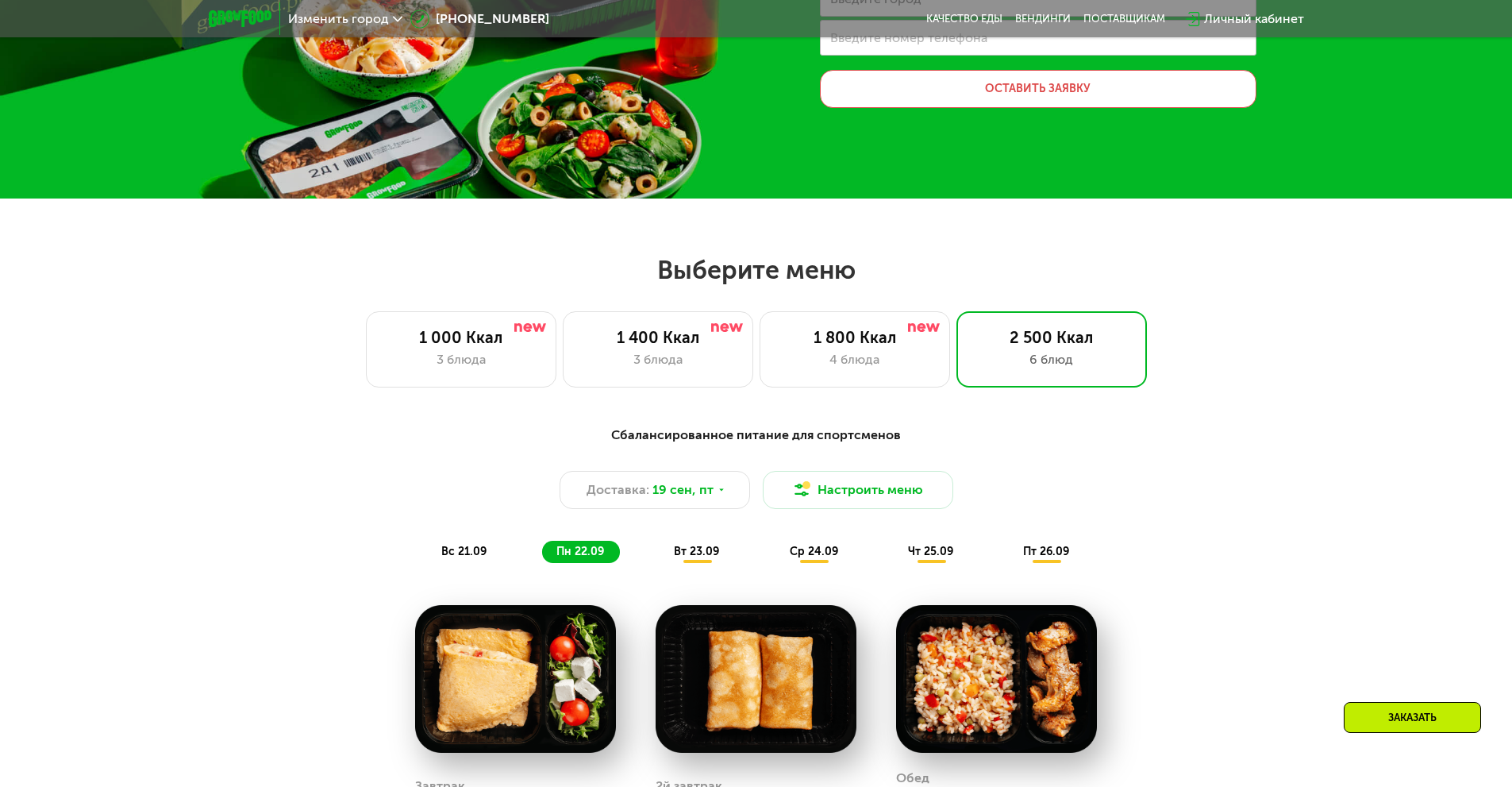
click at [668, 548] on div "вт 23.09" at bounding box center [697, 552] width 75 height 22
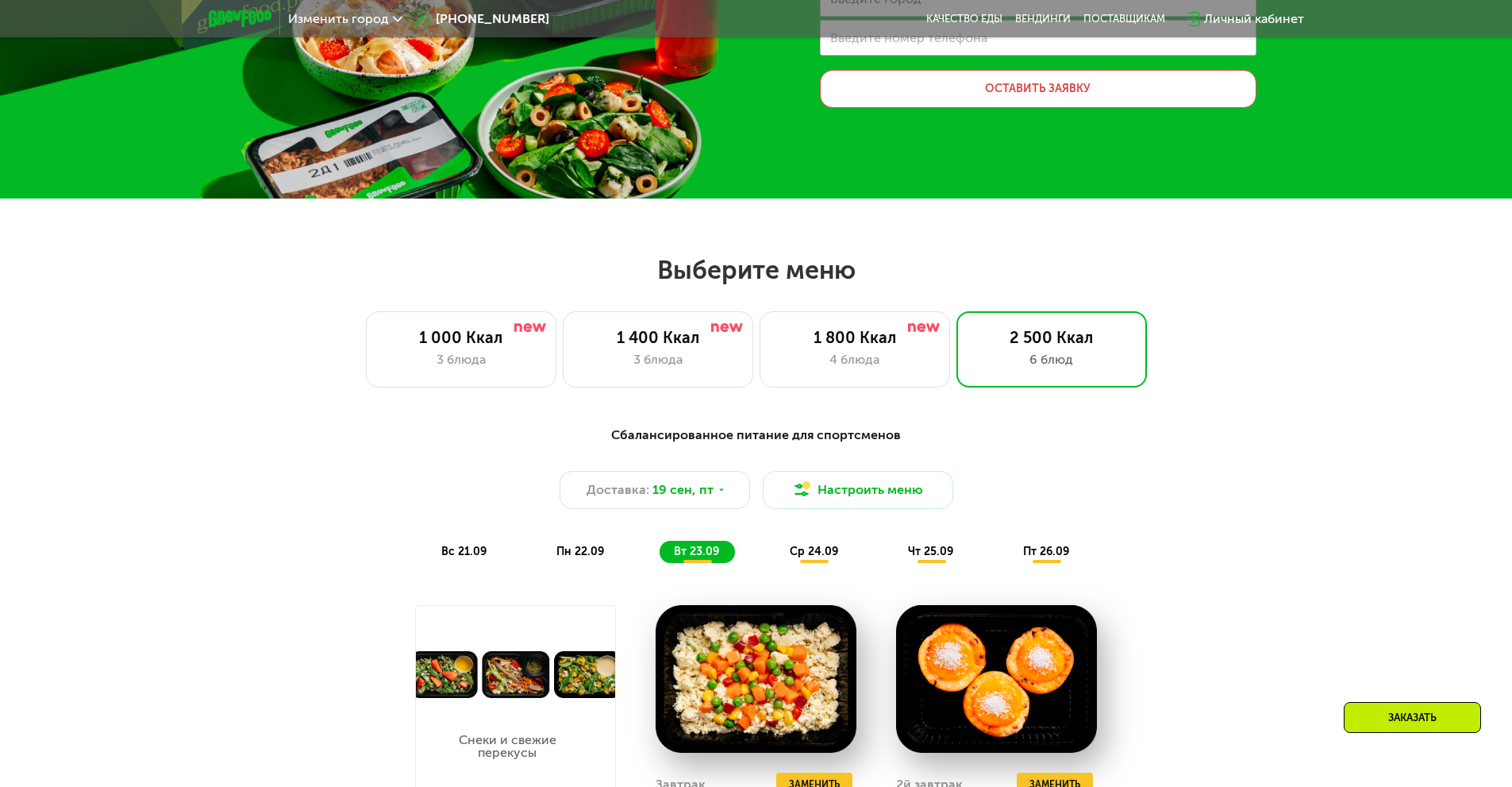
click at [799, 550] on span "ср 24.09" at bounding box center [813, 551] width 48 height 14
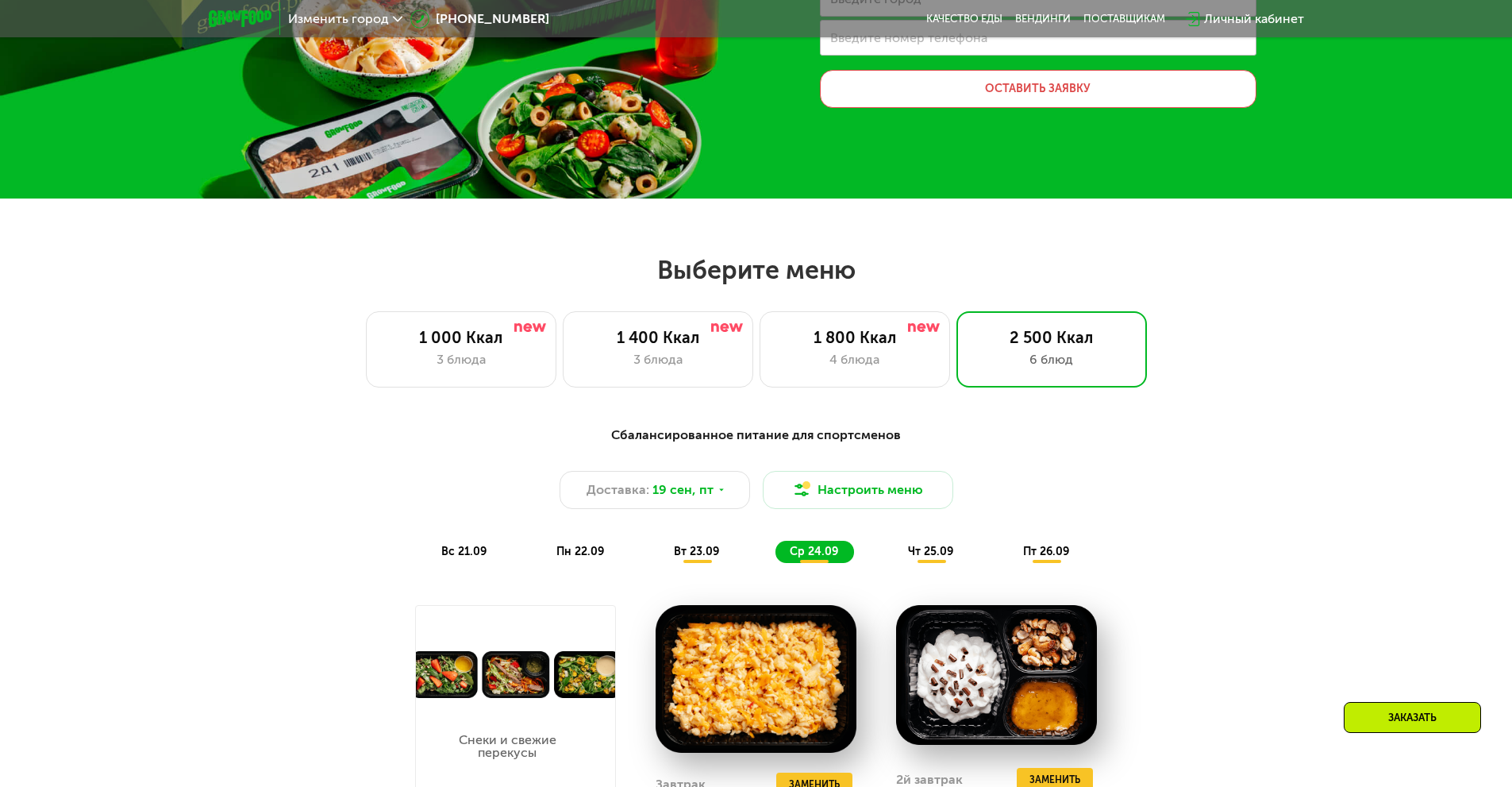
click at [958, 550] on div "чт 25.09" at bounding box center [931, 552] width 75 height 22
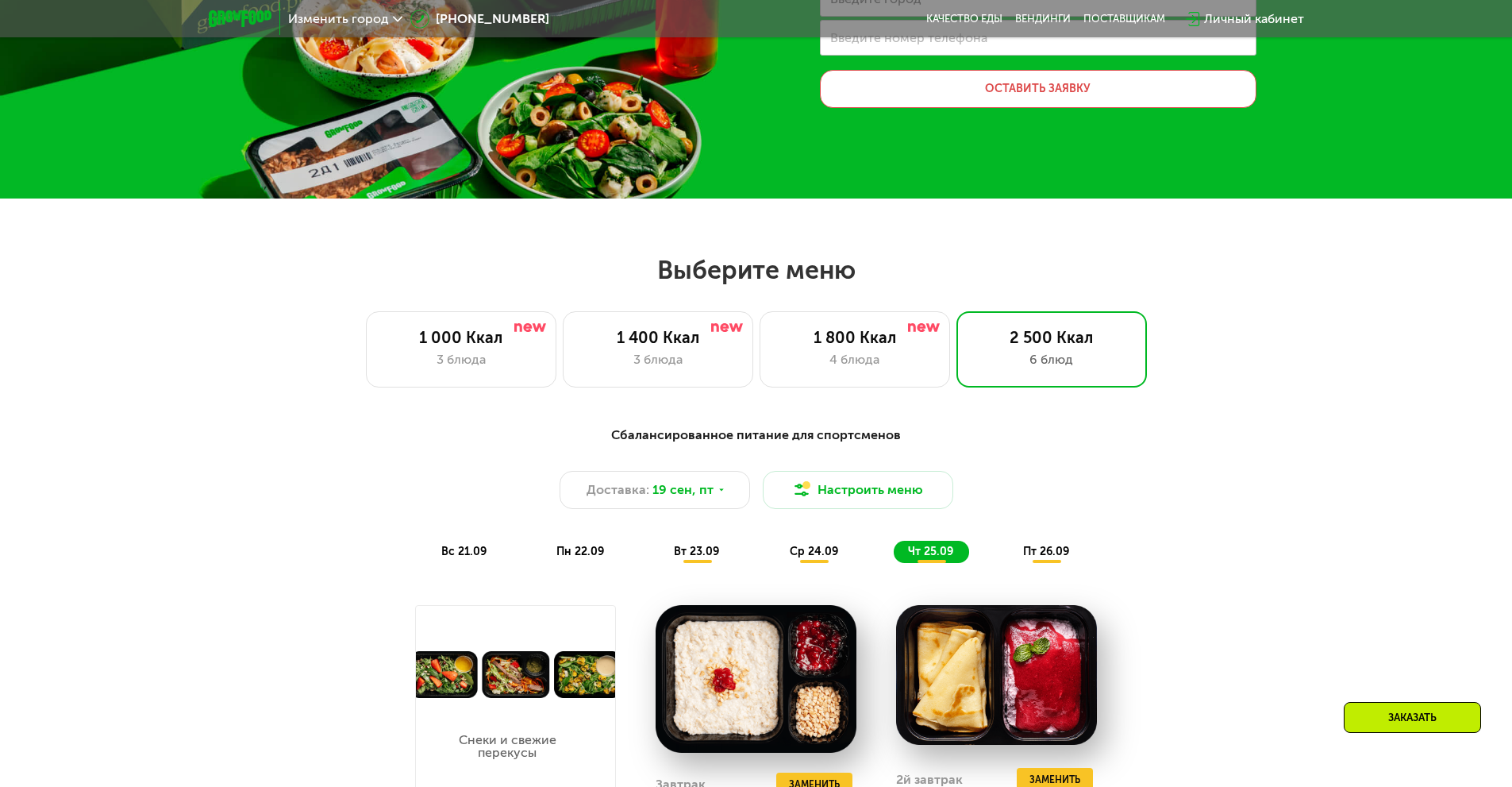
click at [1048, 548] on span "пт 26.09" at bounding box center [1046, 551] width 46 height 14
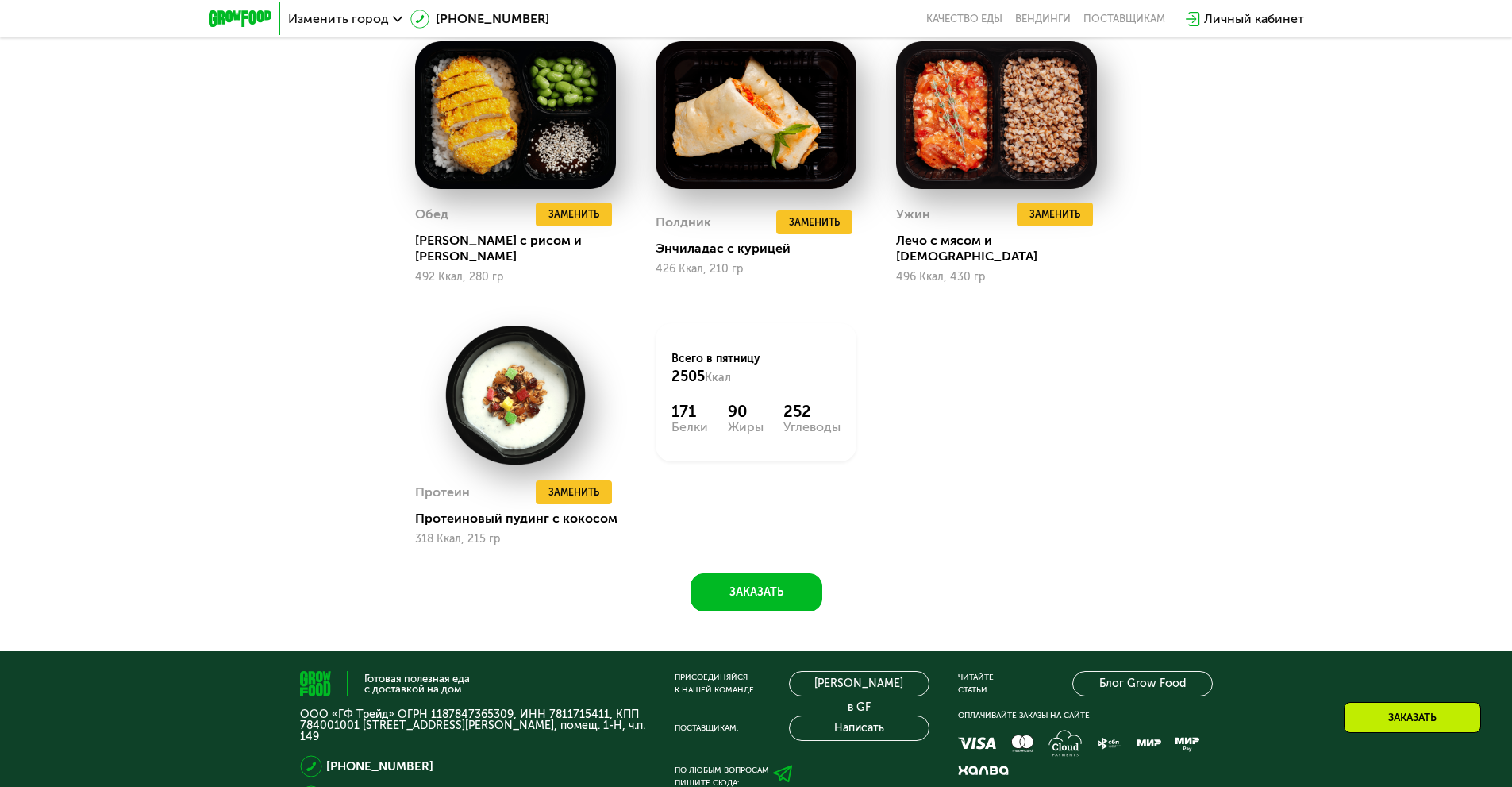
scroll to position [1270, 0]
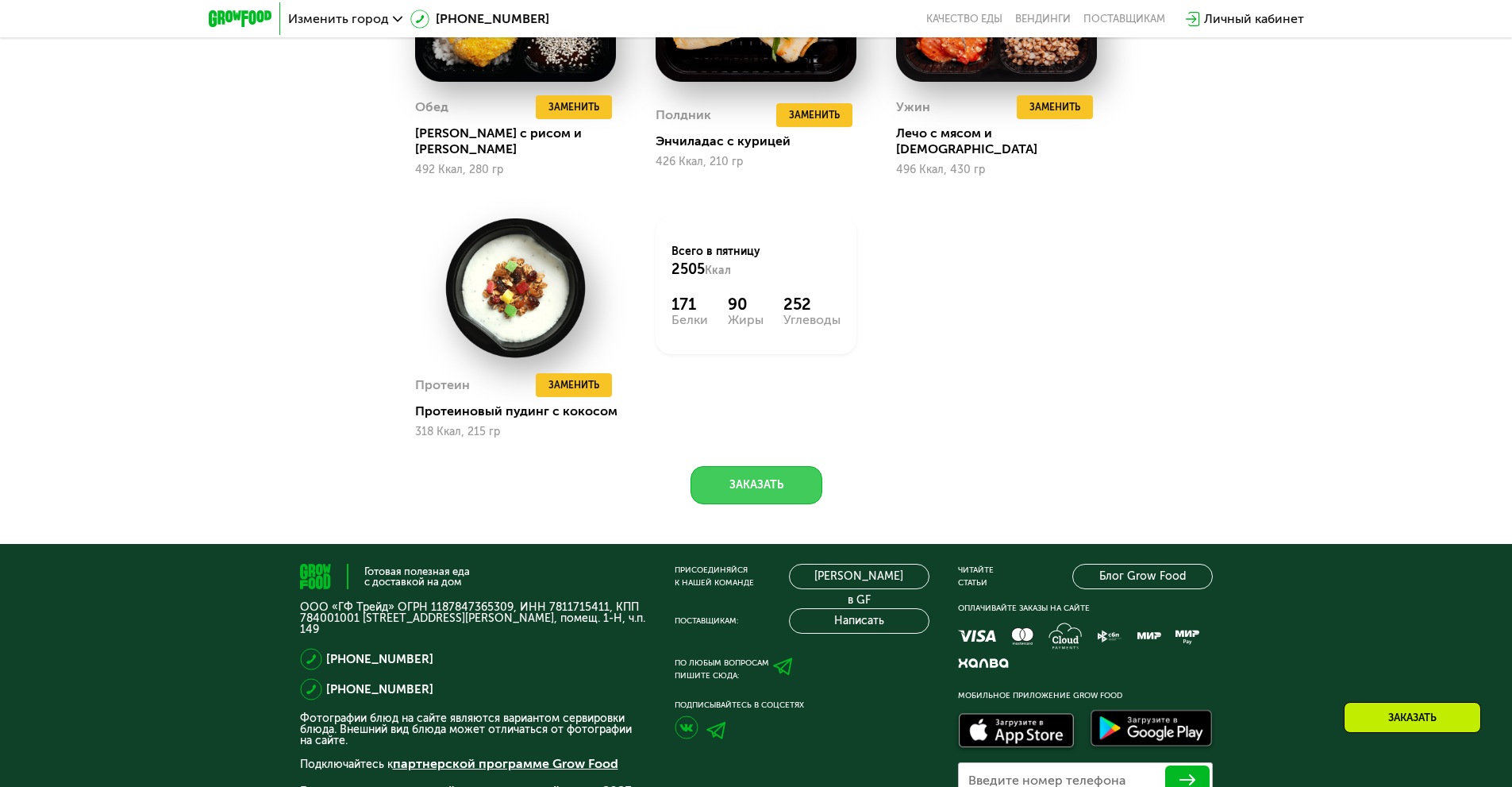
click at [750, 466] on button "Заказать" at bounding box center [756, 485] width 132 height 38
